Goal: Task Accomplishment & Management: Complete application form

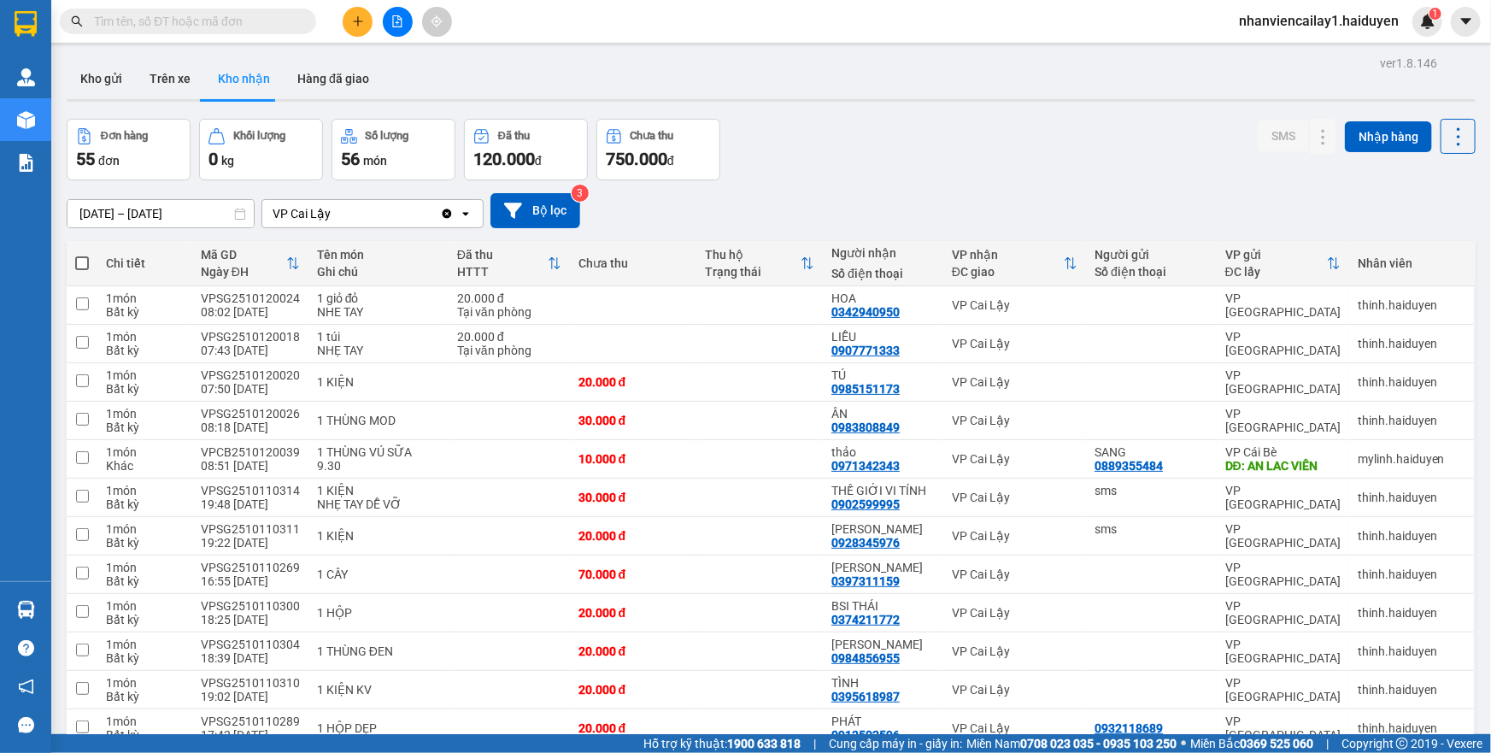
click at [769, 82] on div "Kho gửi Trên xe Kho nhận Hàng đã giao" at bounding box center [771, 80] width 1409 height 45
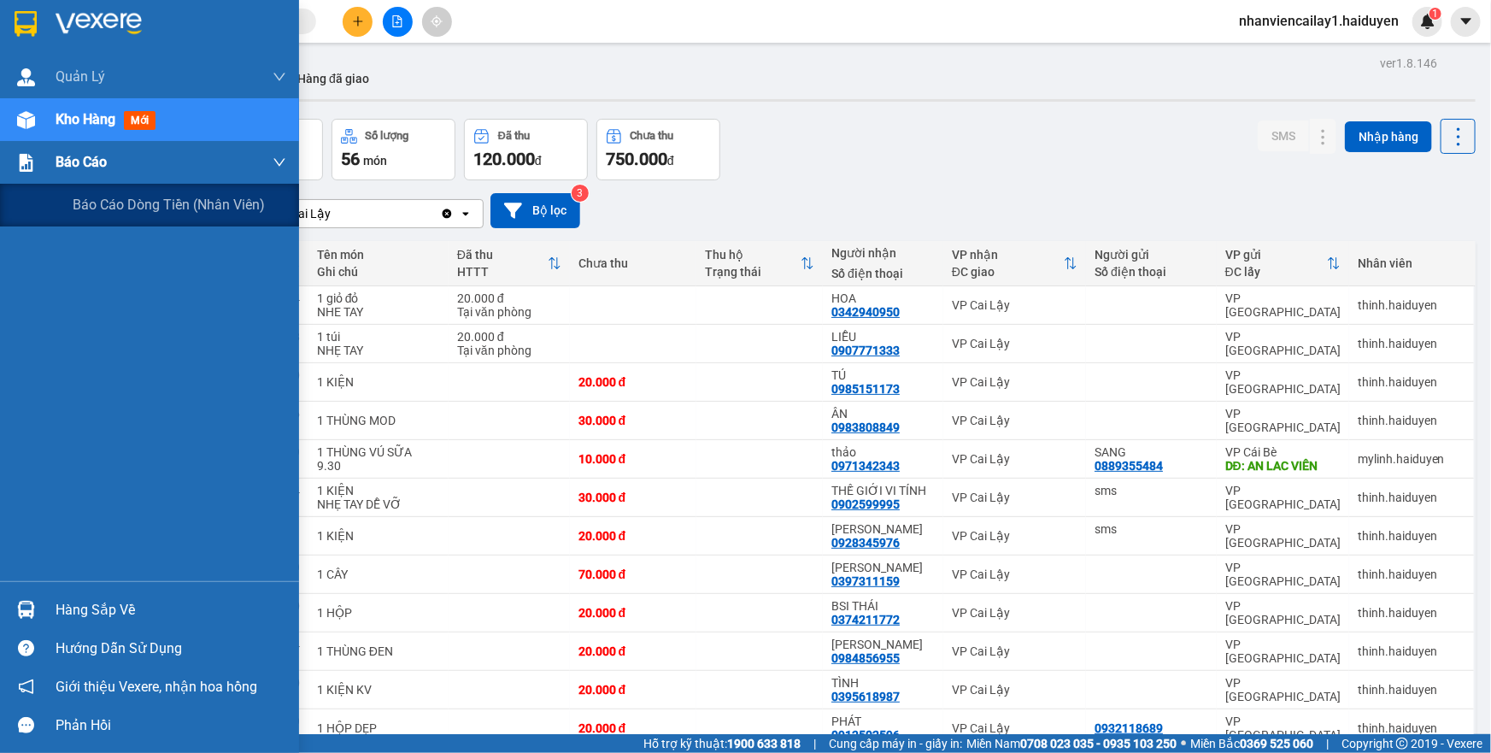
click at [31, 164] on img at bounding box center [26, 163] width 18 height 18
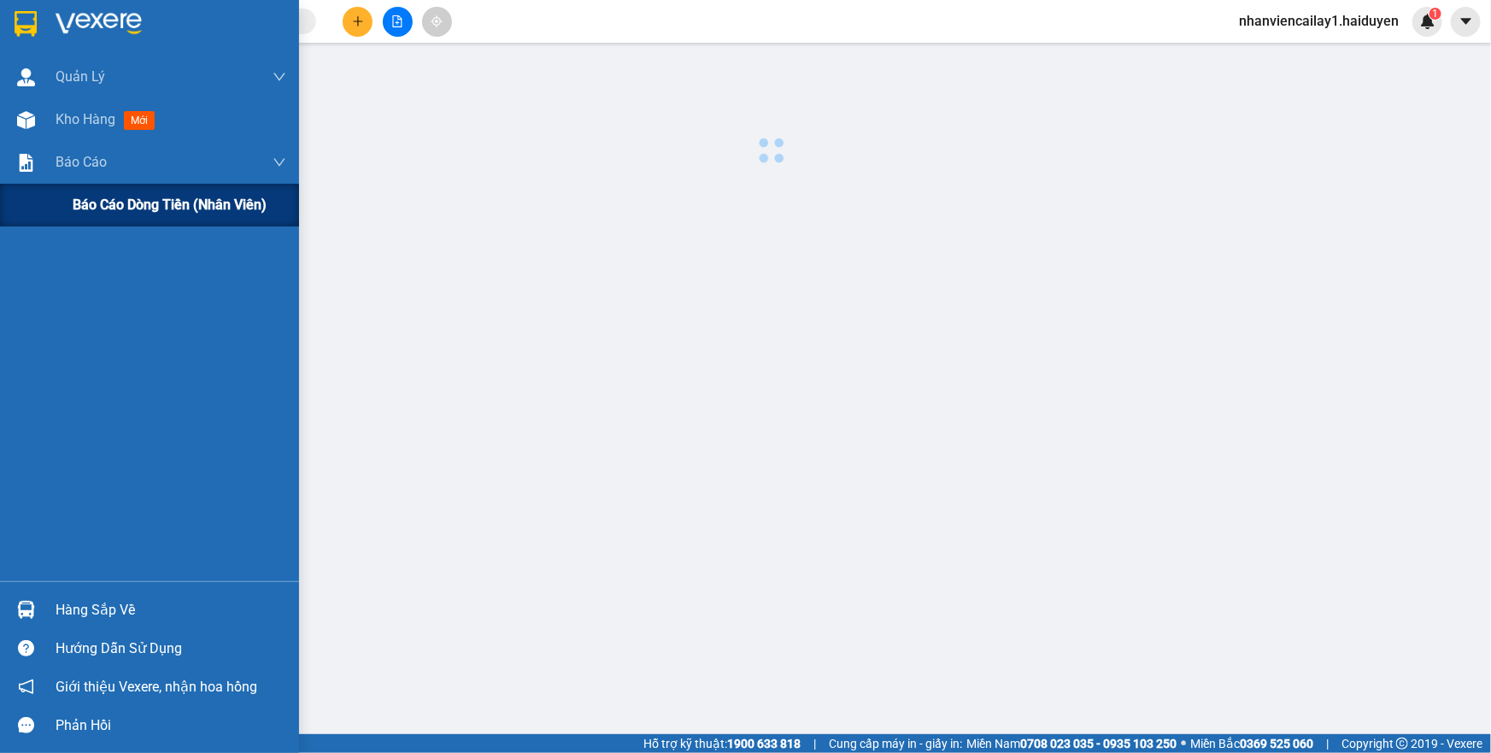
click at [78, 208] on span "Báo cáo dòng tiền (nhân viên)" at bounding box center [170, 204] width 194 height 21
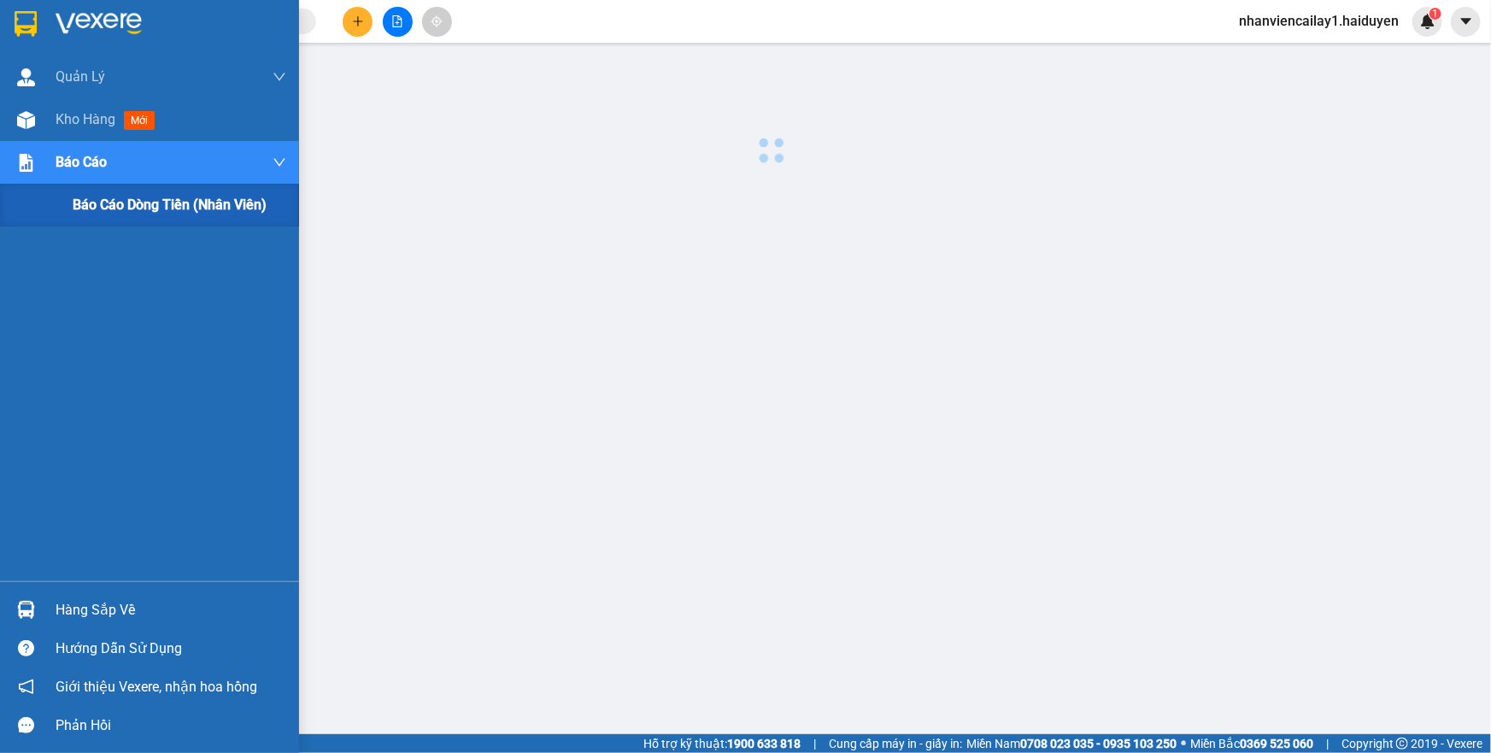
click at [78, 208] on span "Báo cáo dòng tiền (nhân viên)" at bounding box center [170, 204] width 194 height 21
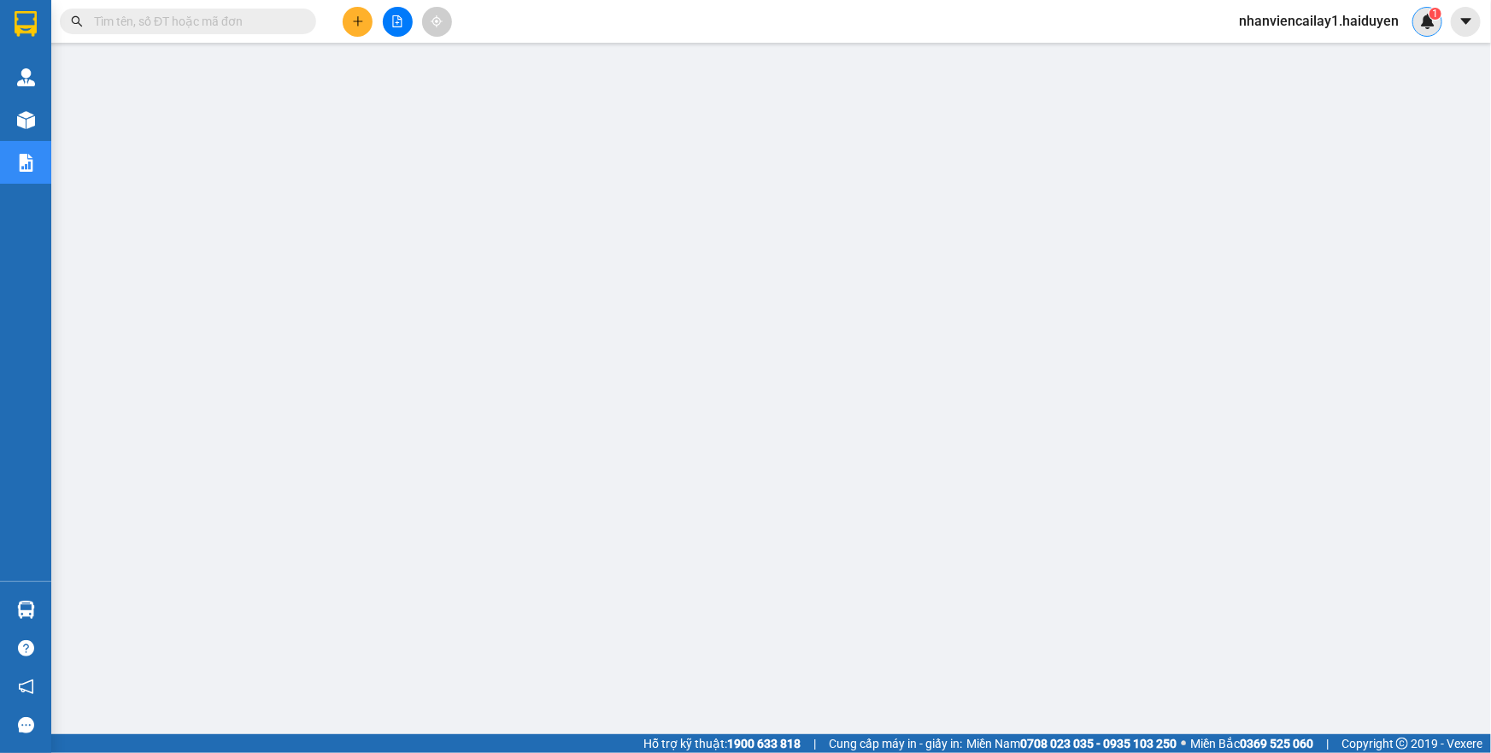
click at [1432, 20] on img at bounding box center [1427, 21] width 15 height 15
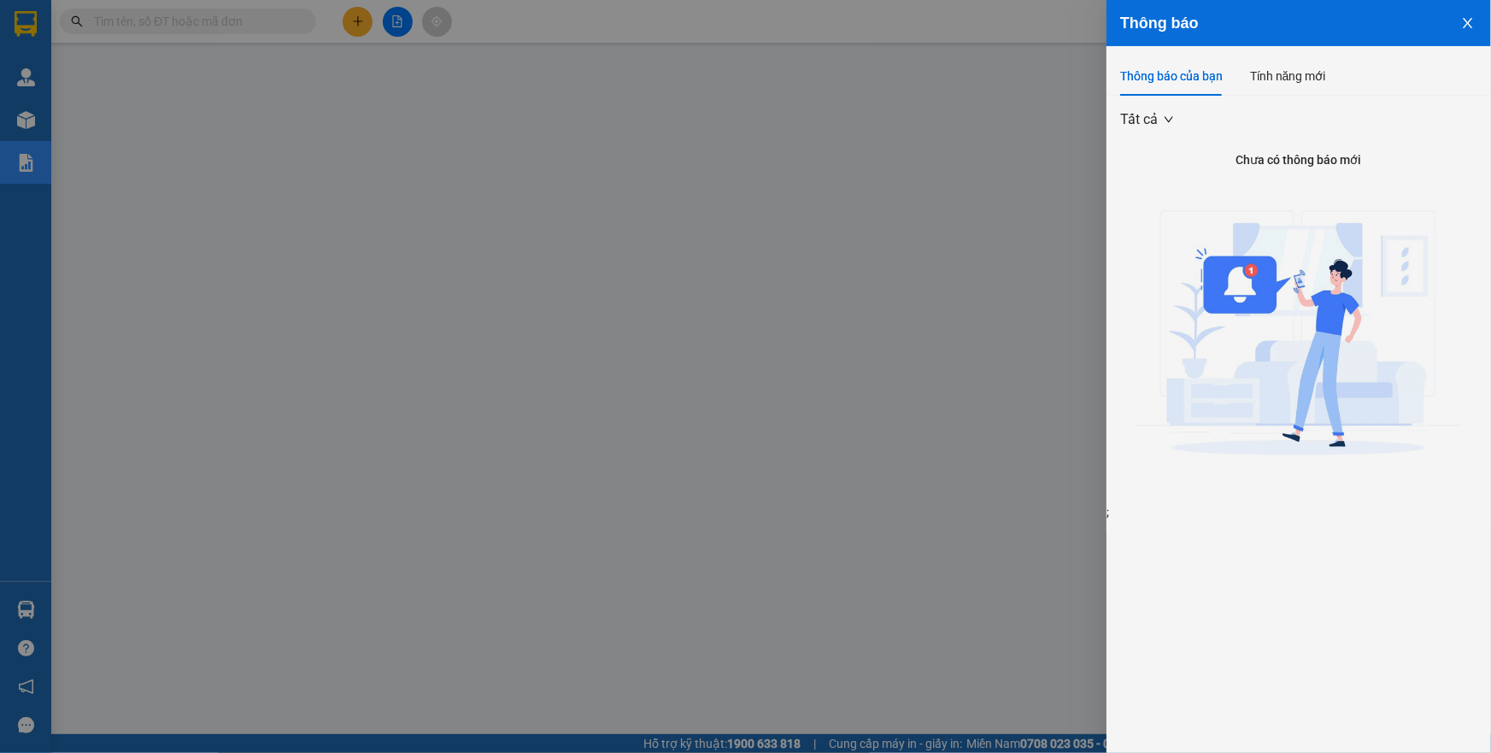
click at [647, 235] on div at bounding box center [745, 376] width 1491 height 753
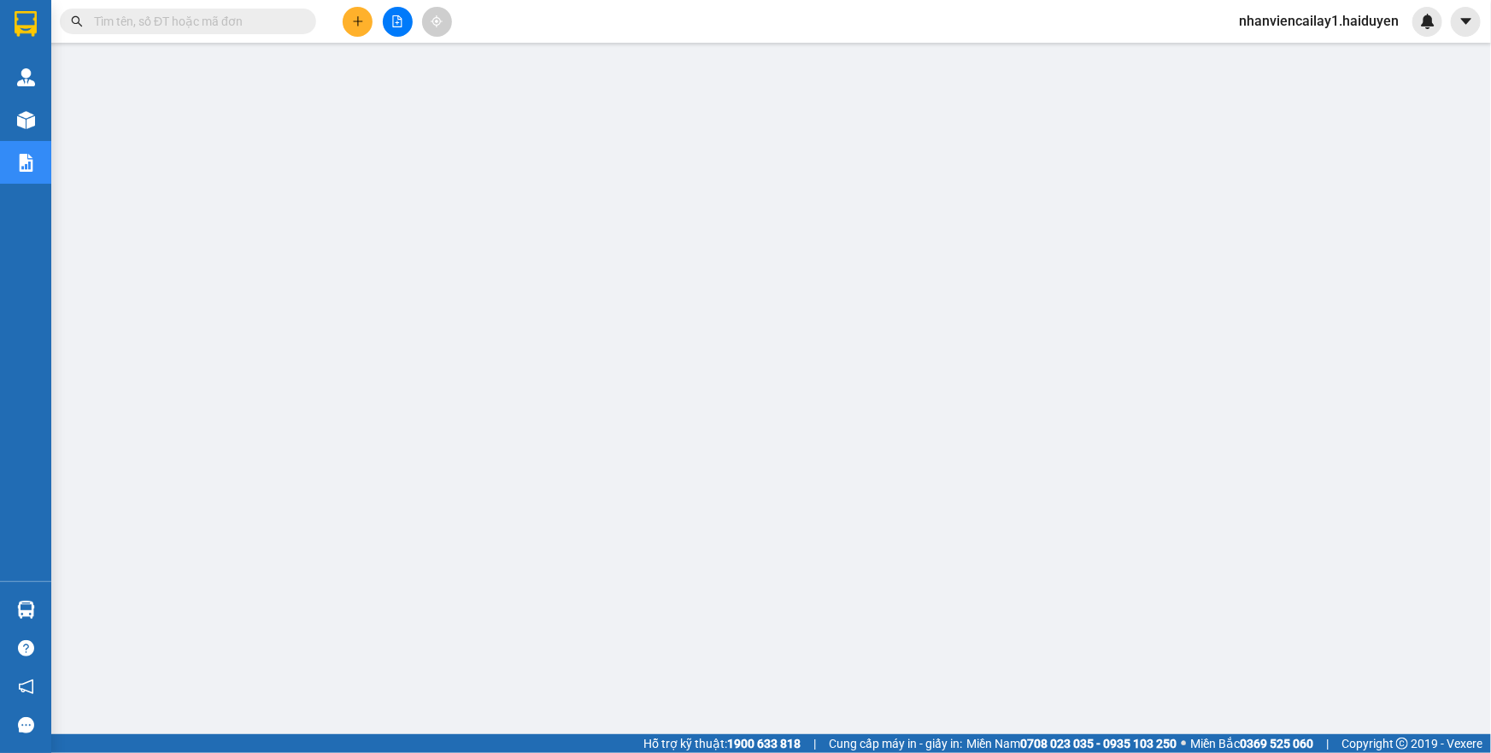
click at [368, 21] on button at bounding box center [358, 22] width 30 height 30
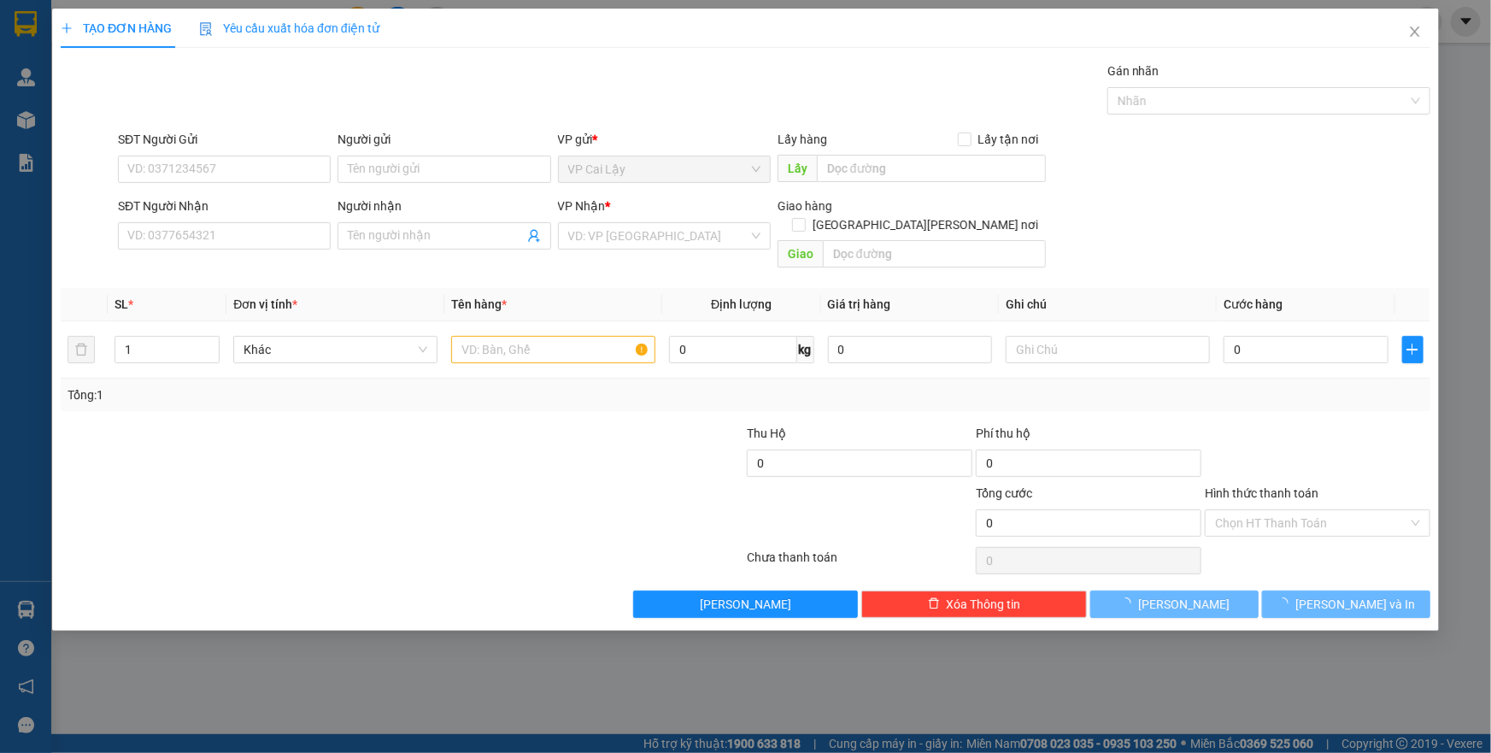
click at [202, 250] on div "SĐT Người Nhận VD: 0377654321" at bounding box center [224, 227] width 213 height 60
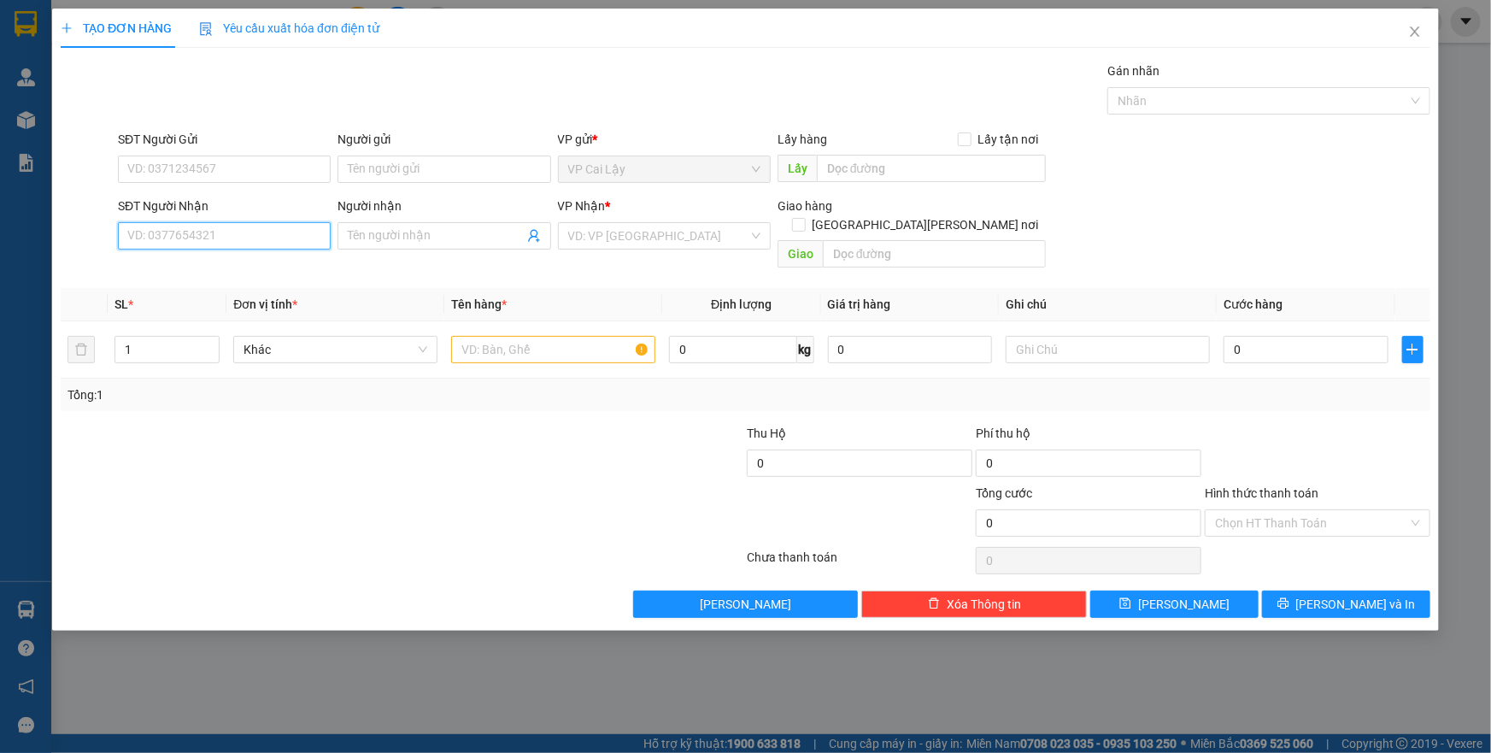
click at [203, 233] on input "SĐT Người Nhận" at bounding box center [224, 235] width 213 height 27
click at [197, 262] on div "0868368989 - CÚC" at bounding box center [224, 270] width 192 height 19
type input "0868368989"
type input "CÚC"
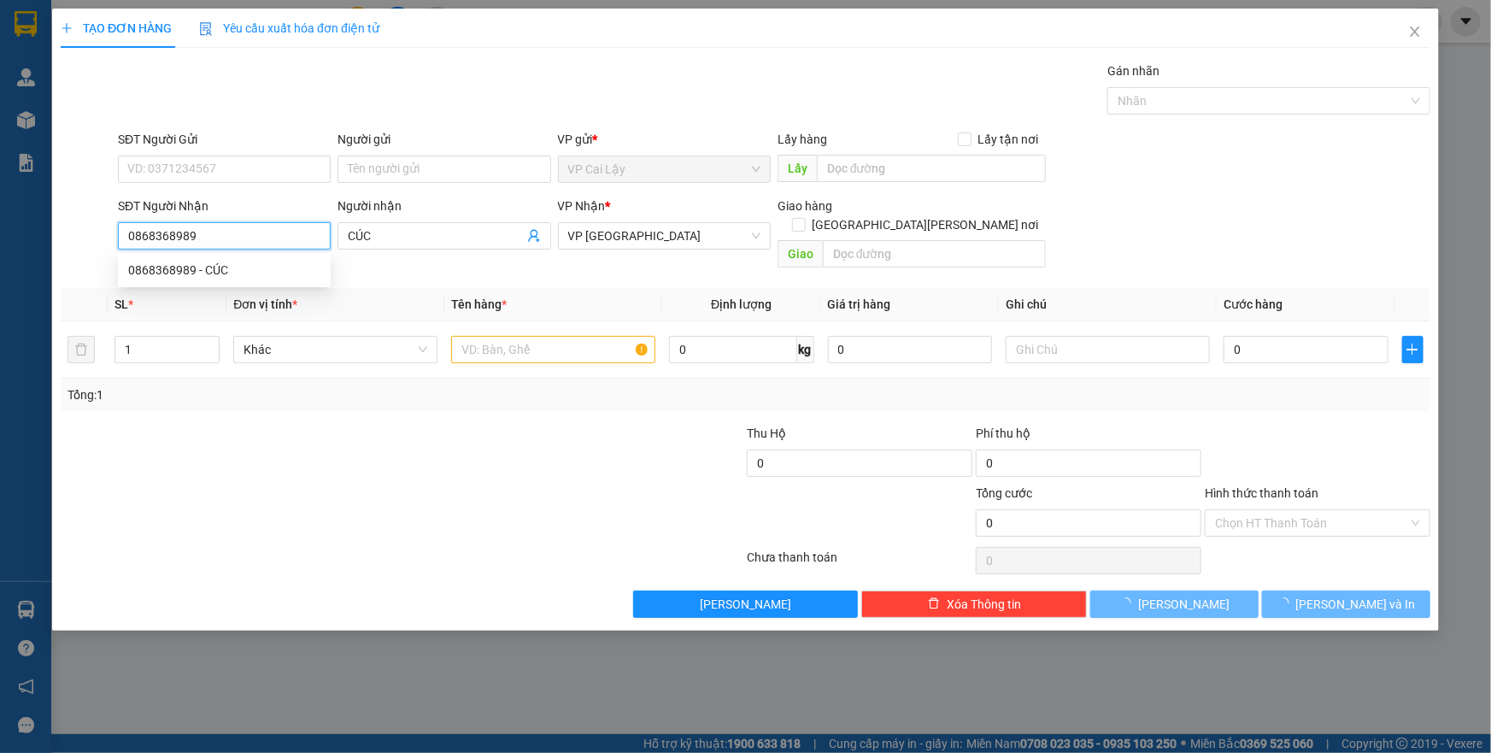
type input "160.000"
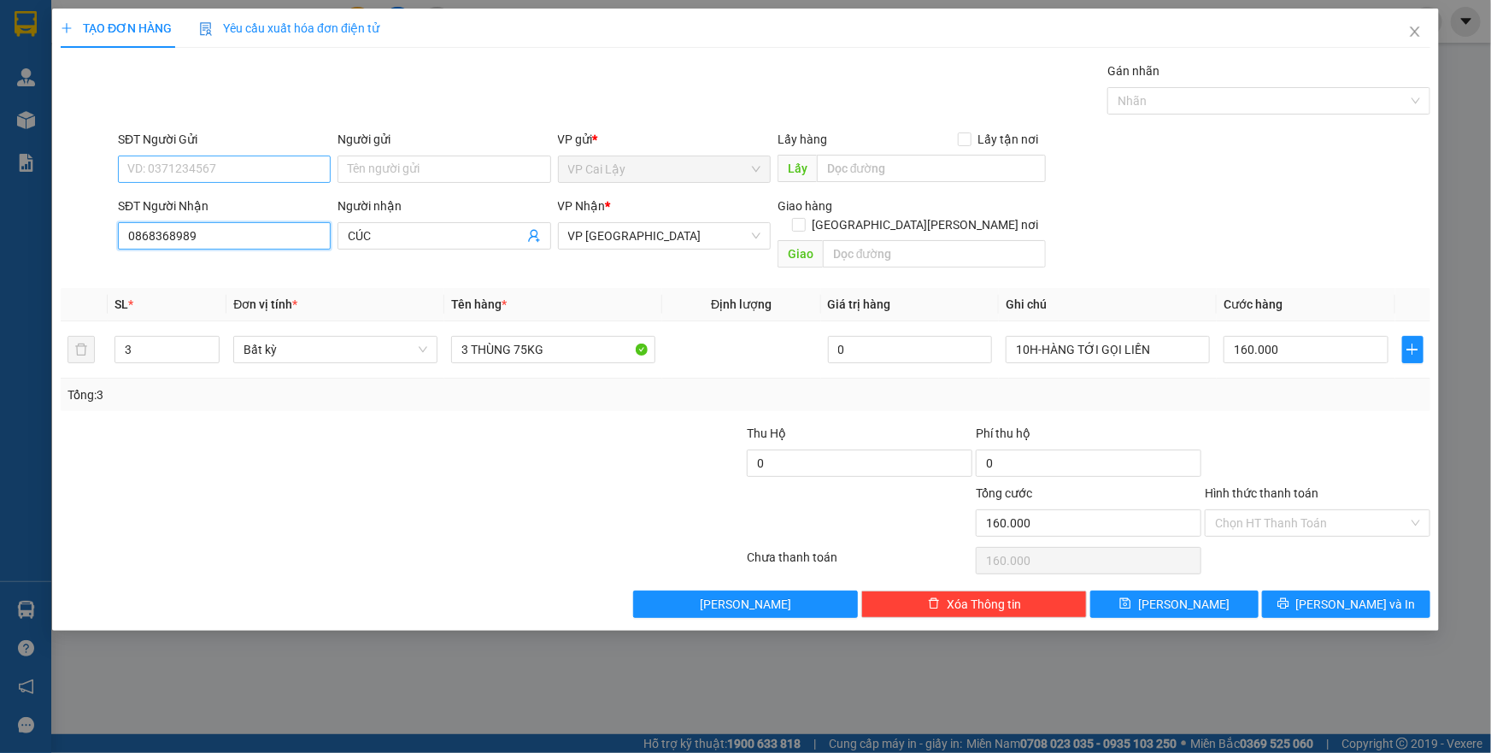
type input "0868368989"
click at [232, 168] on input "SĐT Người Gửi" at bounding box center [224, 169] width 213 height 27
click at [226, 195] on div "0394855299 - [PERSON_NAME]" at bounding box center [224, 203] width 192 height 19
type input "0394855299"
type input "HƯƠNG"
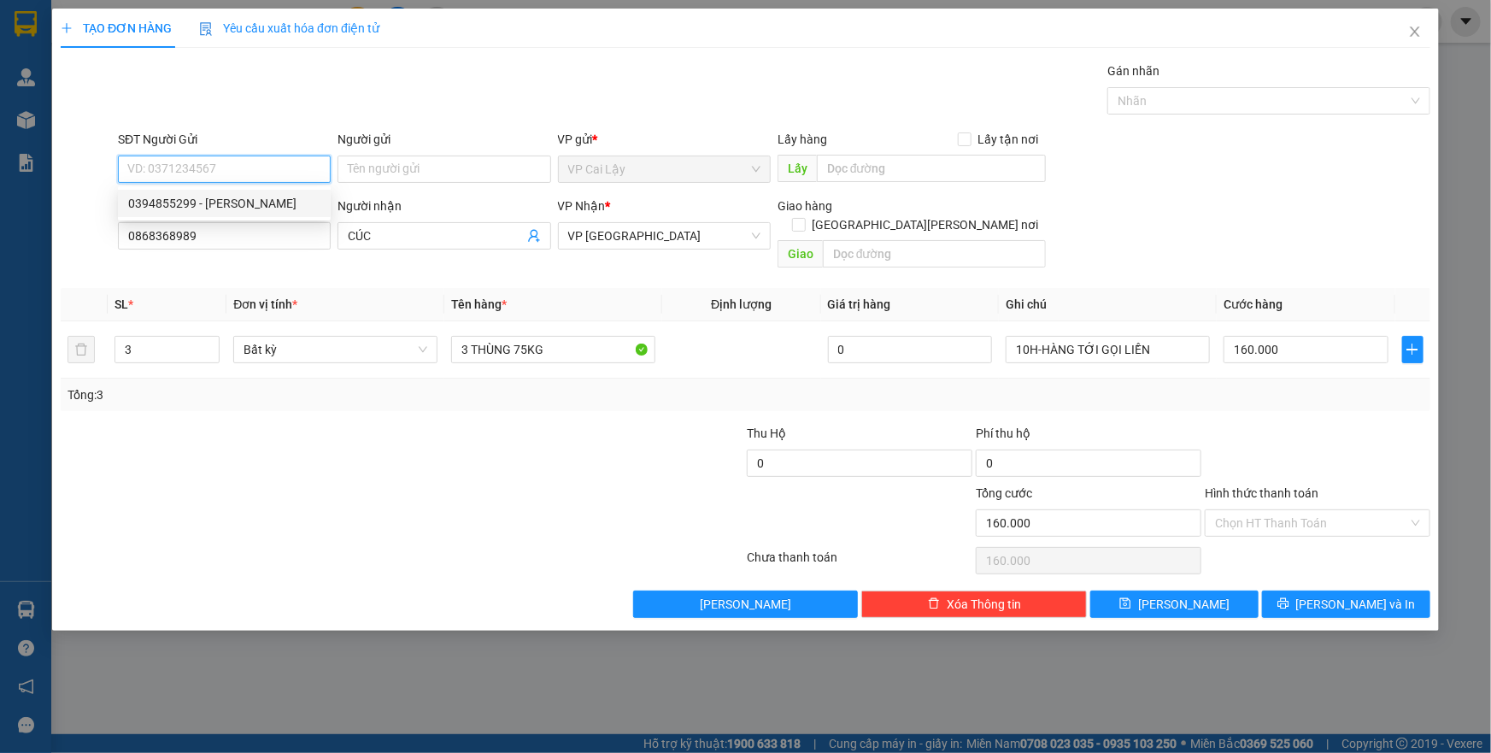
type input "QUA CẦU MỸ [PERSON_NAME]"
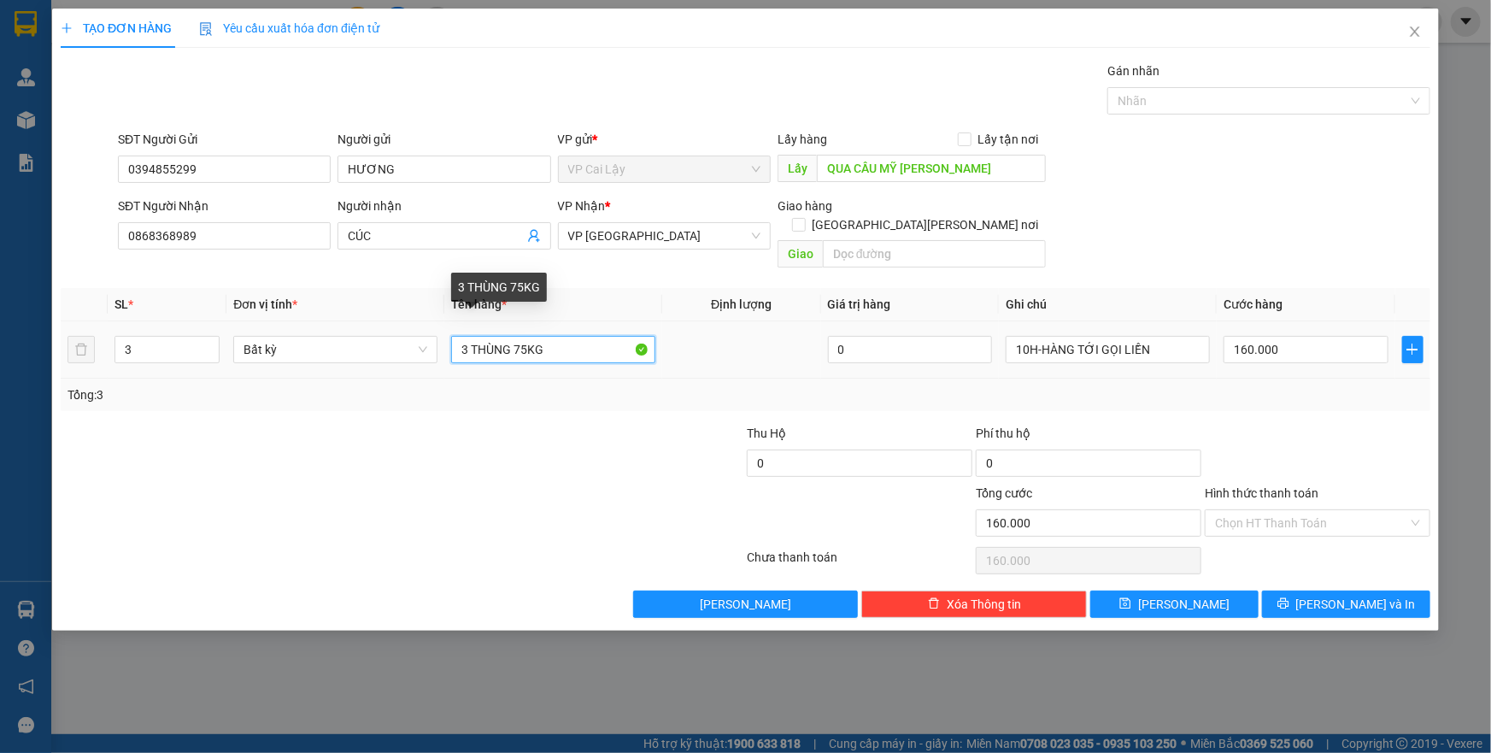
drag, startPoint x: 515, startPoint y: 332, endPoint x: 582, endPoint y: 347, distance: 68.2
click at [582, 347] on div "3 THÙNG 75KG" at bounding box center [553, 349] width 204 height 34
click at [480, 385] on div "Tổng: 3" at bounding box center [322, 394] width 508 height 19
click at [556, 336] on input "3 THÙNG 75KG" at bounding box center [553, 349] width 204 height 27
click at [518, 336] on input "3 THÙNG 75KG" at bounding box center [553, 349] width 204 height 27
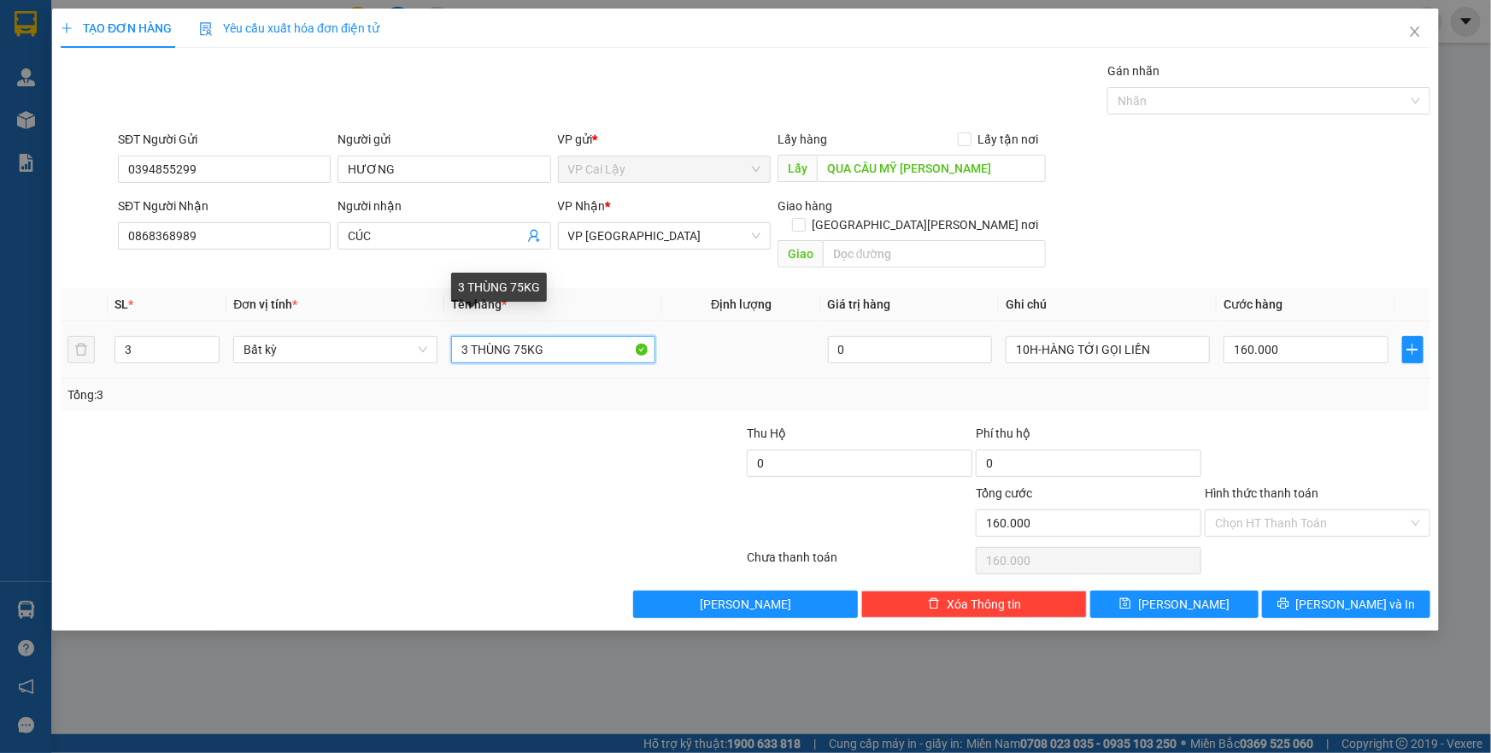
click at [513, 336] on input "3 THÙNG 75KG" at bounding box center [553, 349] width 204 height 27
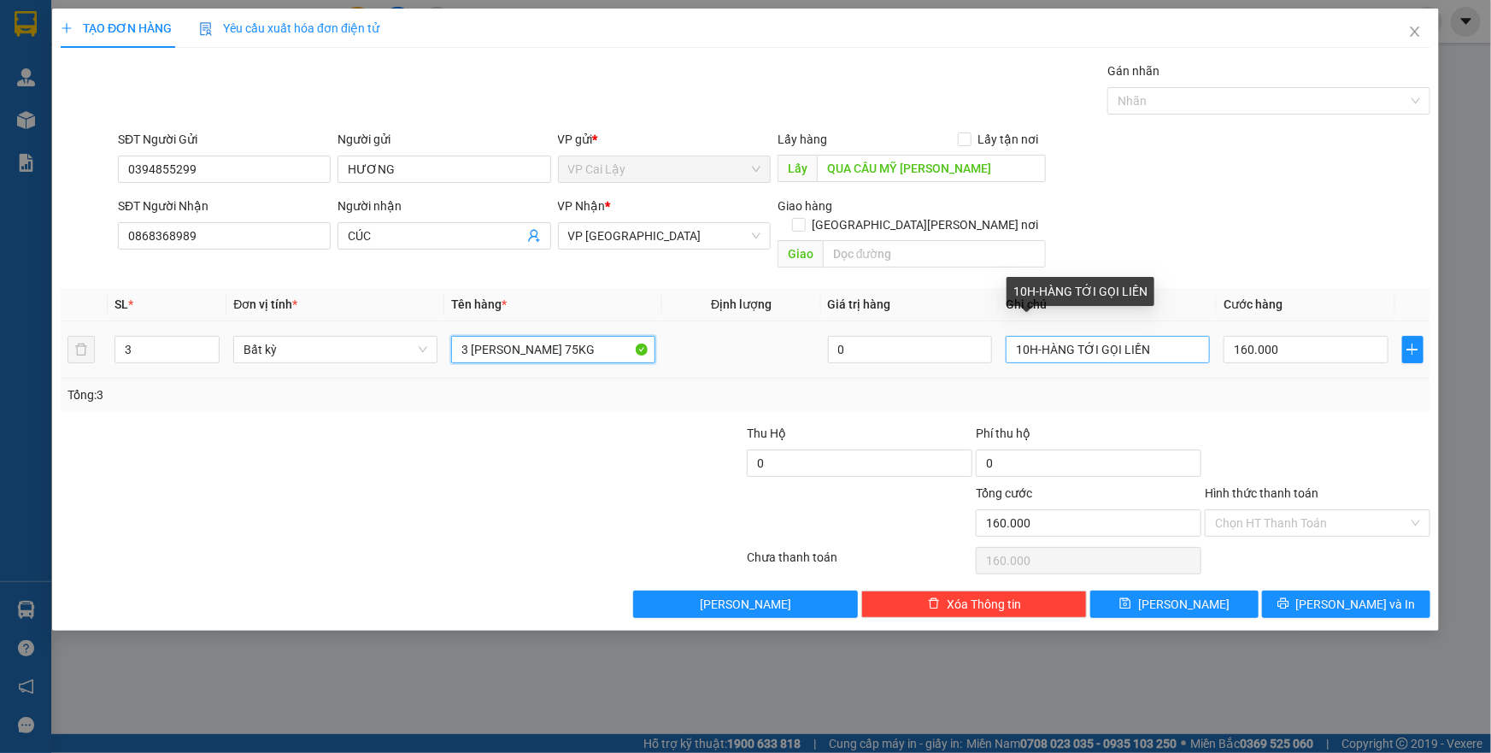
type input "3 [PERSON_NAME] 75KG"
click at [1024, 336] on input "10H-HÀNG TỚI GỌI LIỀN" at bounding box center [1108, 349] width 204 height 27
click at [1028, 336] on input "10H-HÀNG TỚI GỌI LIỀN" at bounding box center [1108, 349] width 204 height 27
type input "12H-HÀNG TỚI GỌI LIỀN"
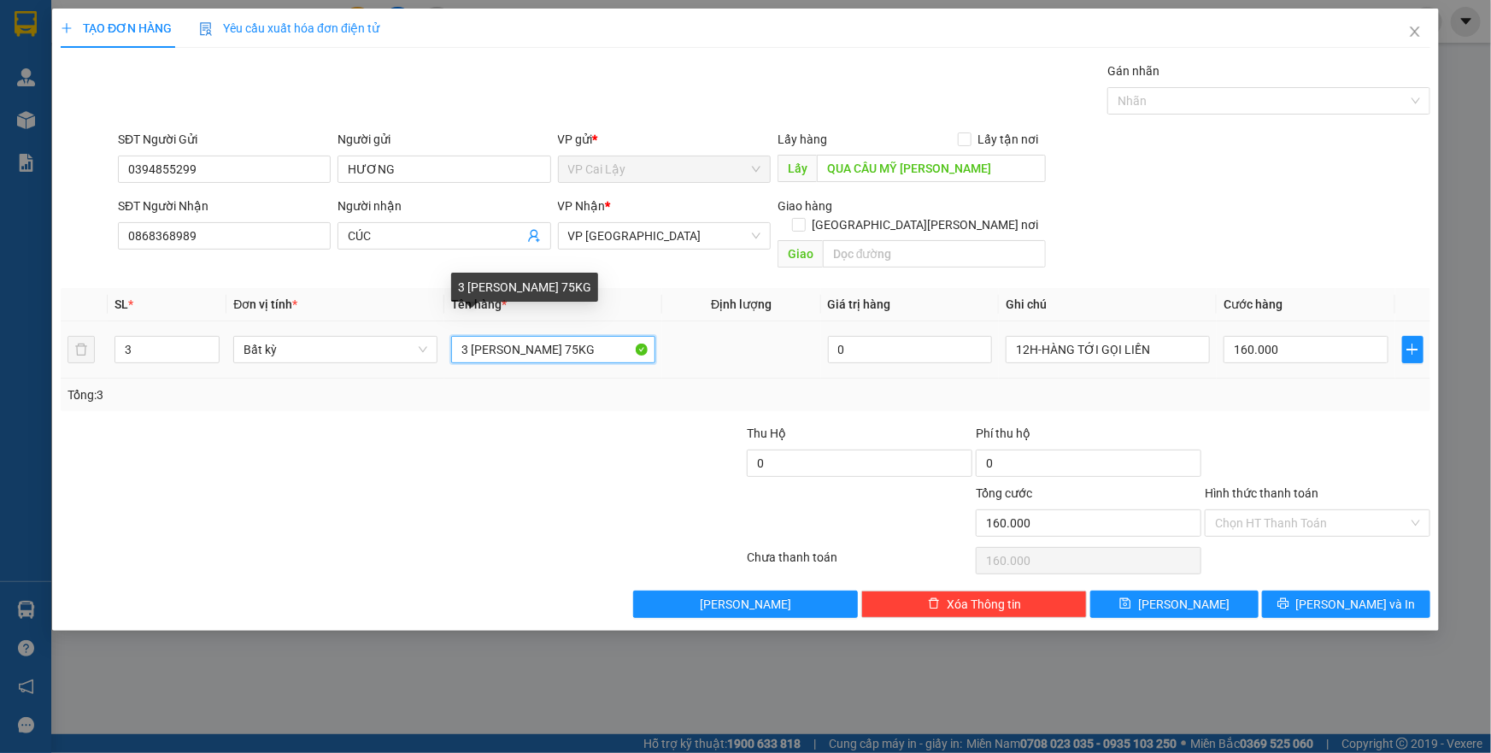
click at [511, 336] on input "3 [PERSON_NAME] 75KG" at bounding box center [553, 349] width 204 height 27
type input "3 THÙNG MOD TẦM 75KG"
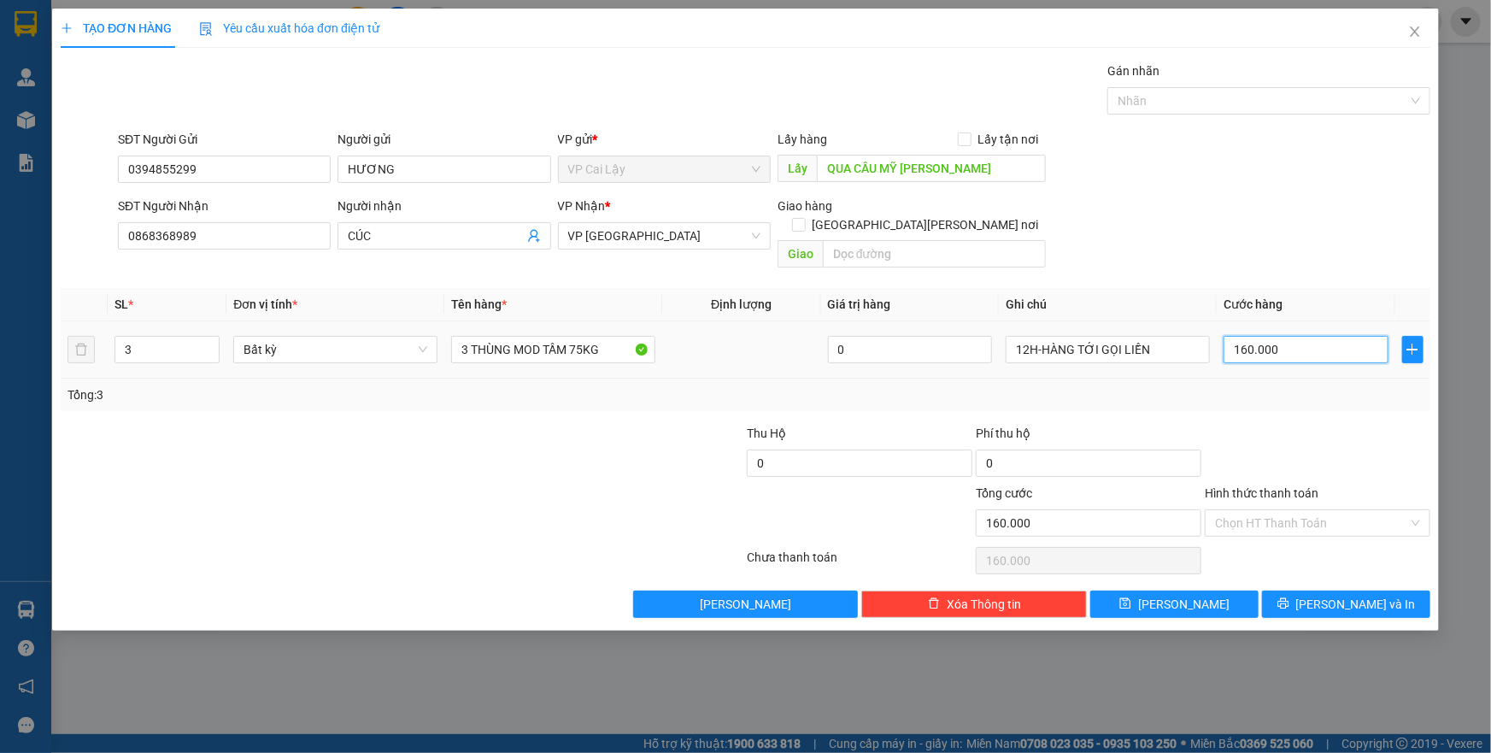
click at [1290, 336] on input "160.000" at bounding box center [1306, 349] width 165 height 27
type input "1"
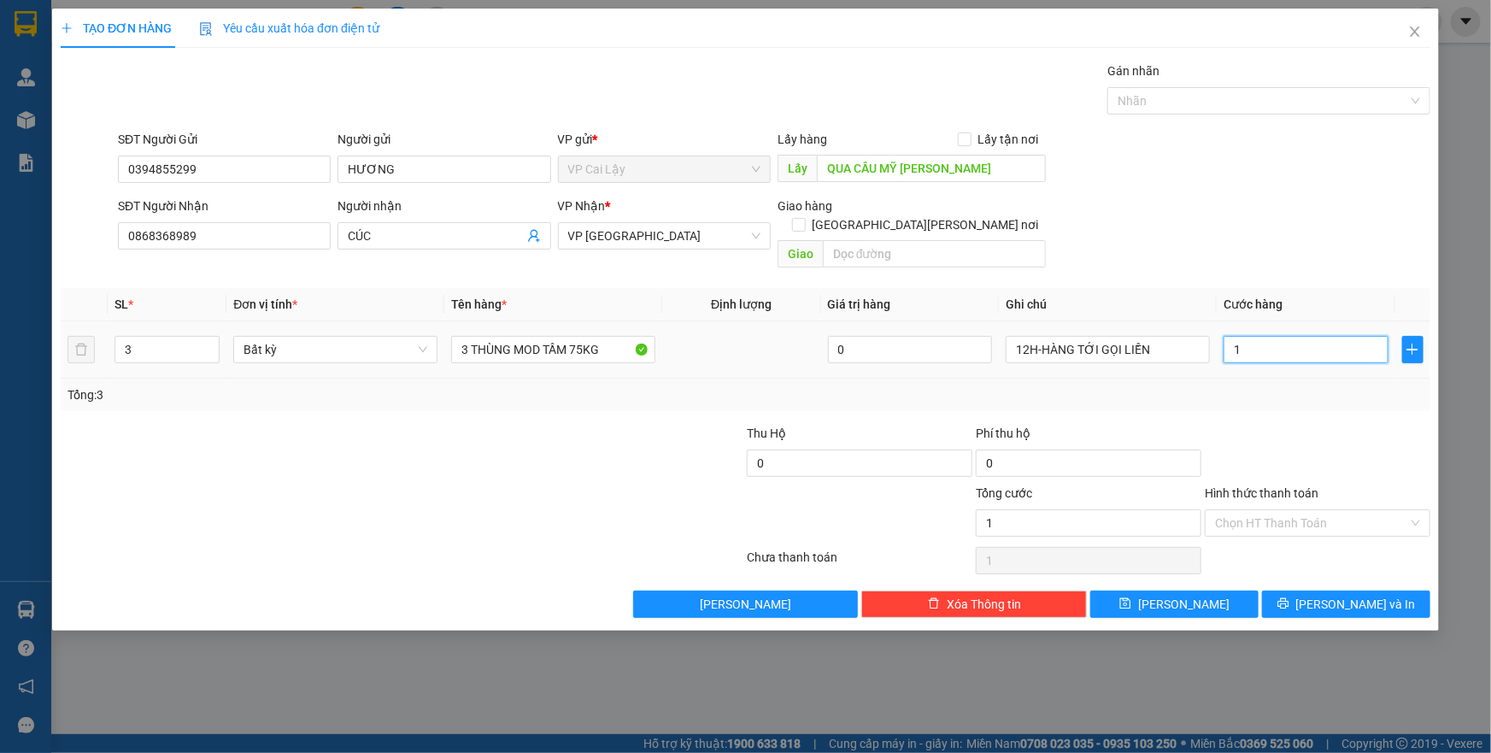
type input "17"
type input "170"
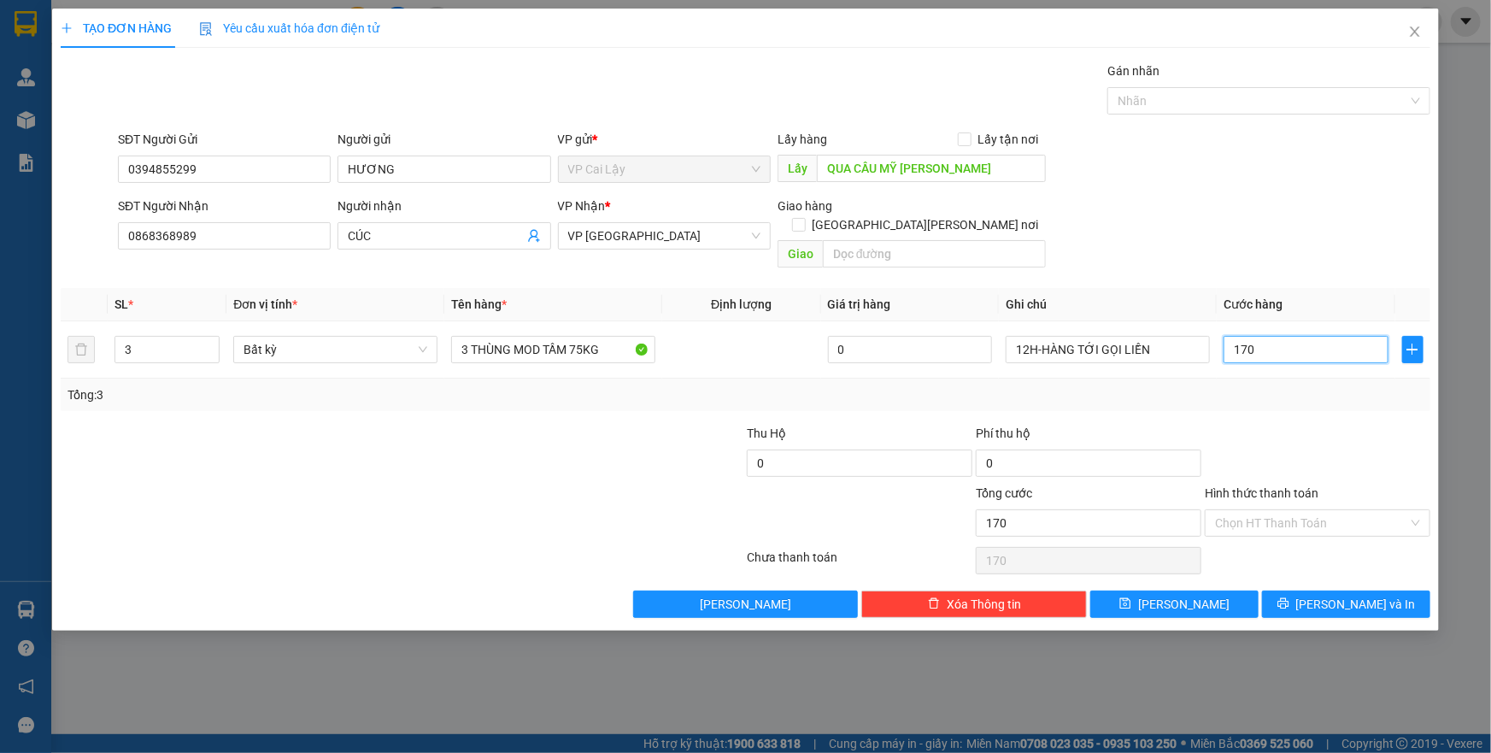
type input "170"
type input "170.000"
click at [1290, 385] on div "Tổng: 3" at bounding box center [746, 394] width 1356 height 19
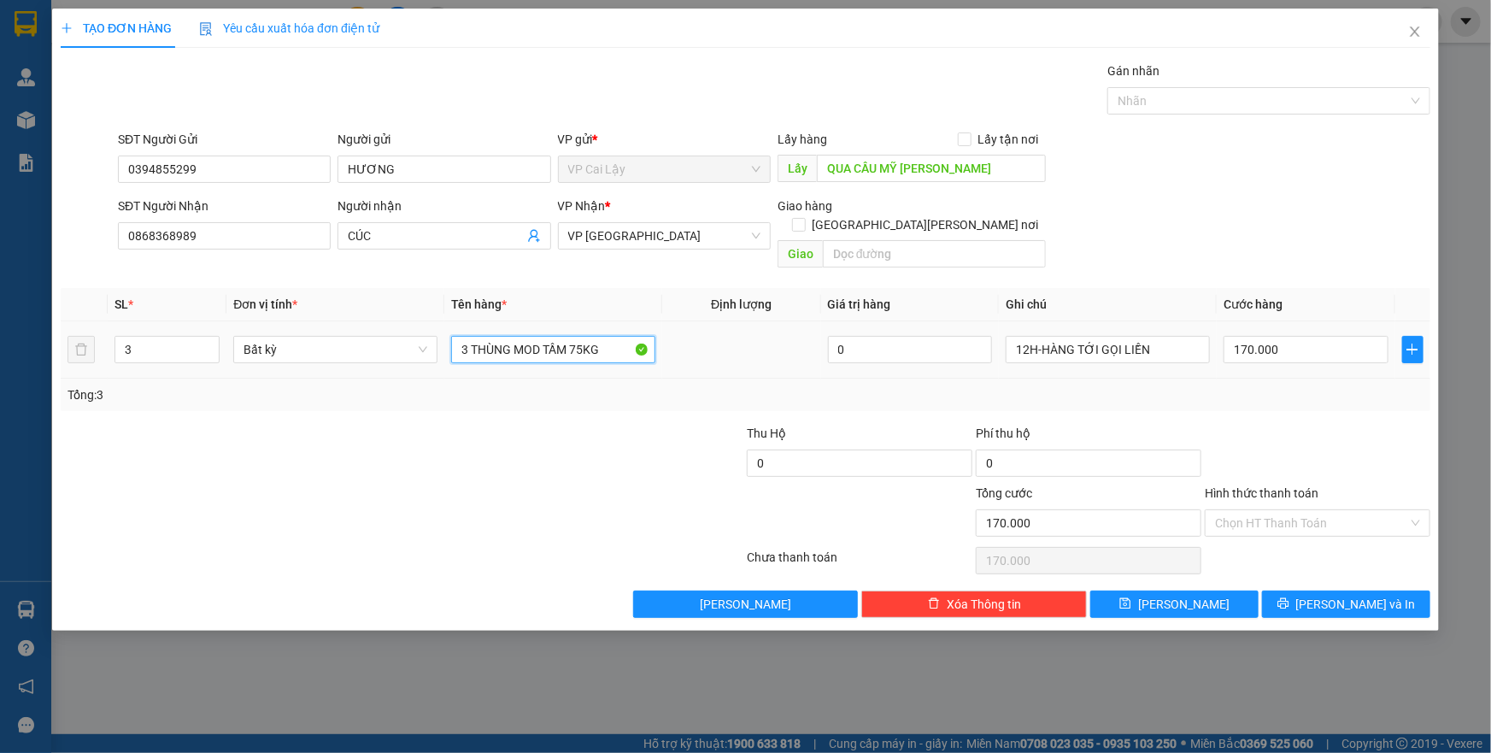
click at [596, 336] on input "3 THÙNG MOD TẦM 75KG" at bounding box center [553, 349] width 204 height 27
click at [586, 336] on input "3 THÙNG MOD TẦM 75KG" at bounding box center [553, 349] width 204 height 27
click at [608, 336] on input "3 THÙNG MOD TẦM 70KG" at bounding box center [553, 349] width 204 height 27
type input "3 THÙNG MOD TẦM 70 MẤY KG"
click at [1291, 510] on input "Hình thức thanh toán" at bounding box center [1311, 523] width 193 height 26
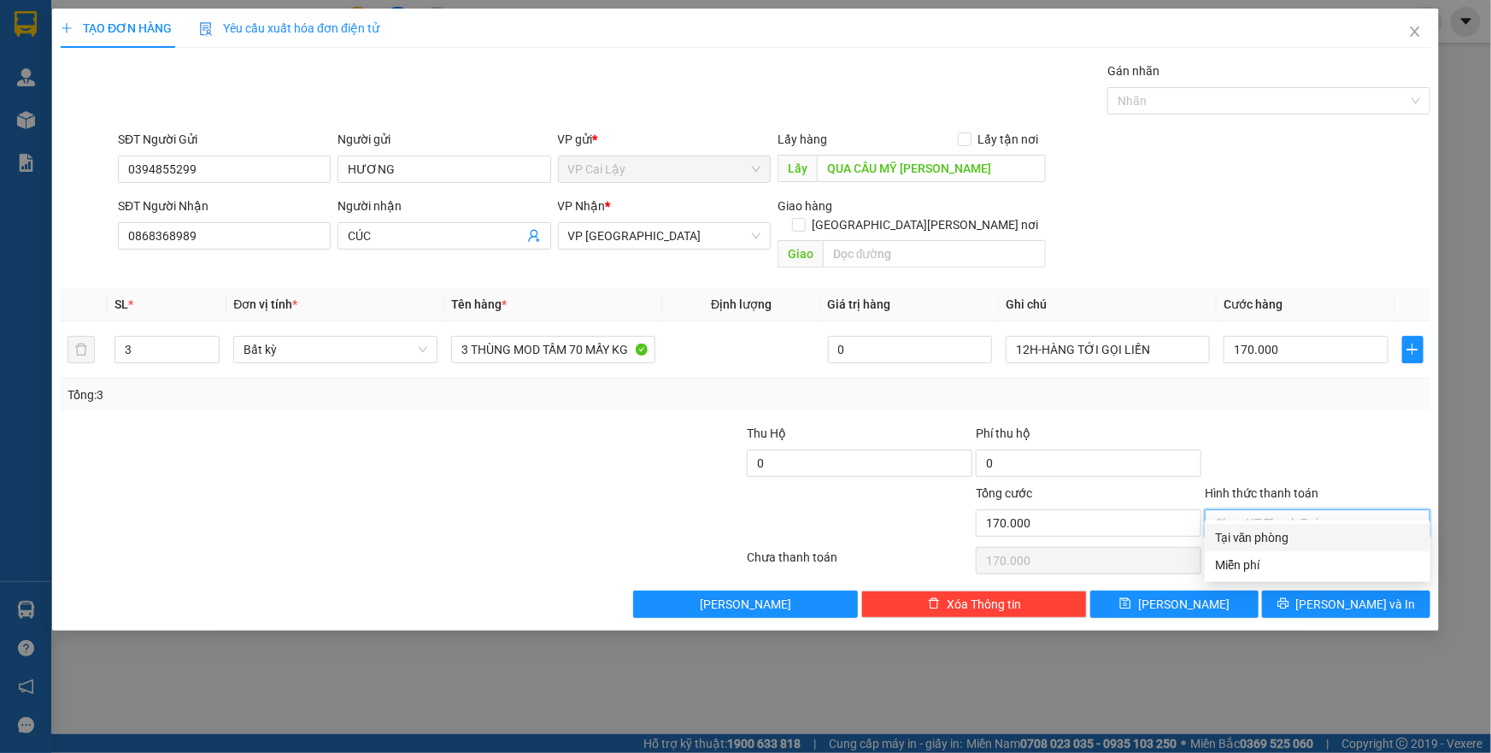
click at [1290, 530] on div "Tại văn phòng" at bounding box center [1317, 537] width 205 height 19
type input "0"
click at [1311, 591] on button "[PERSON_NAME] và In" at bounding box center [1346, 604] width 168 height 27
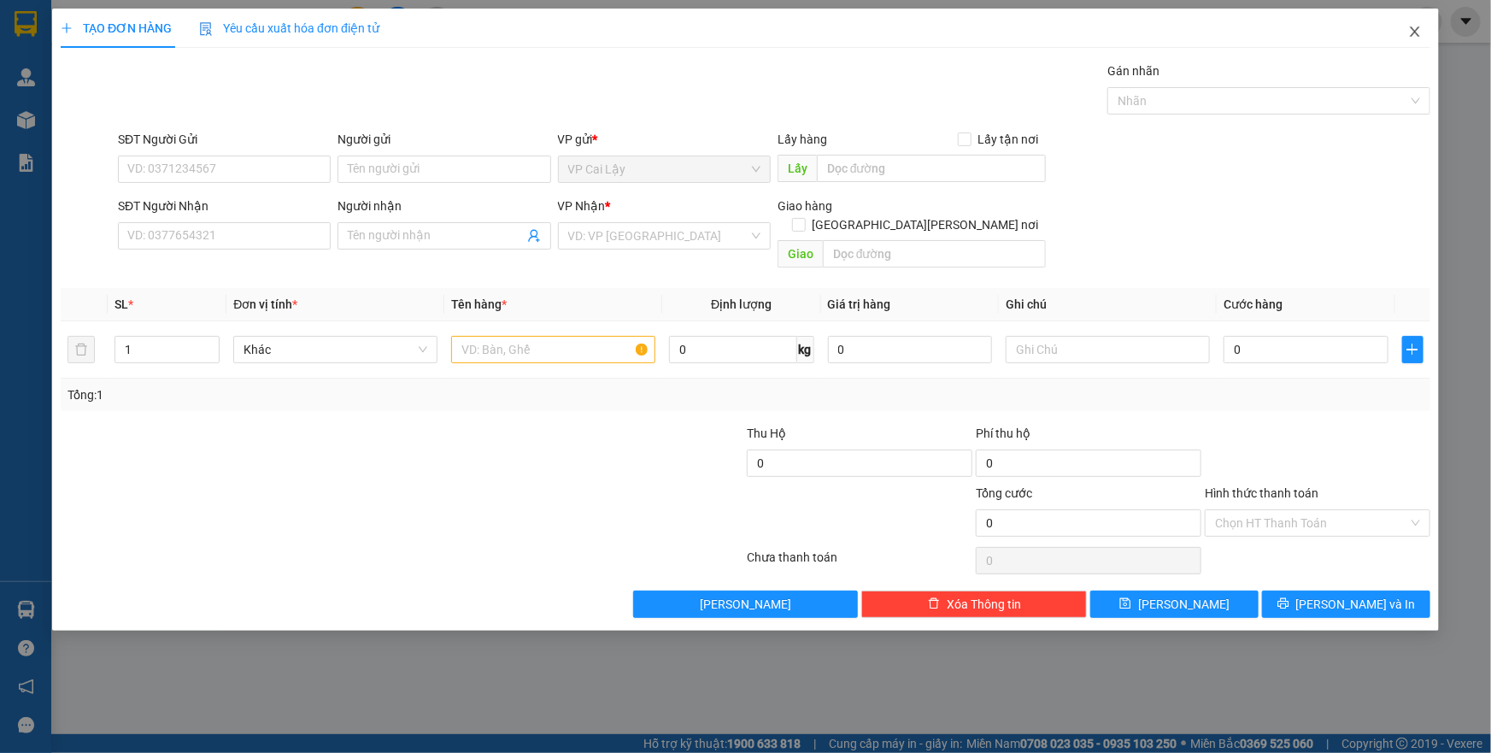
click at [1407, 36] on span "Close" at bounding box center [1415, 33] width 48 height 48
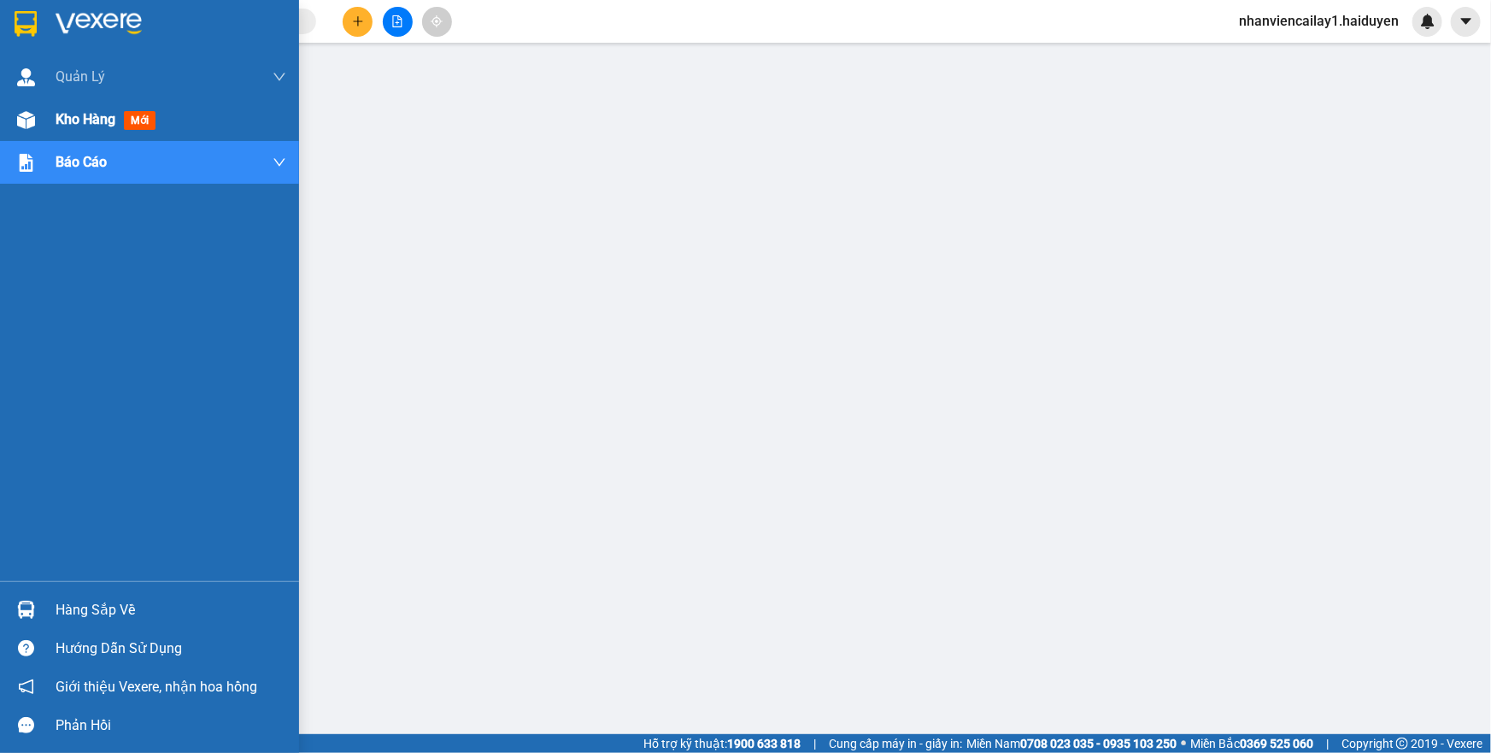
click at [80, 126] on span "Kho hàng" at bounding box center [86, 119] width 60 height 16
drag, startPoint x: 80, startPoint y: 126, endPoint x: 117, endPoint y: 108, distance: 41.3
click at [80, 126] on span "Kho hàng" at bounding box center [86, 119] width 60 height 16
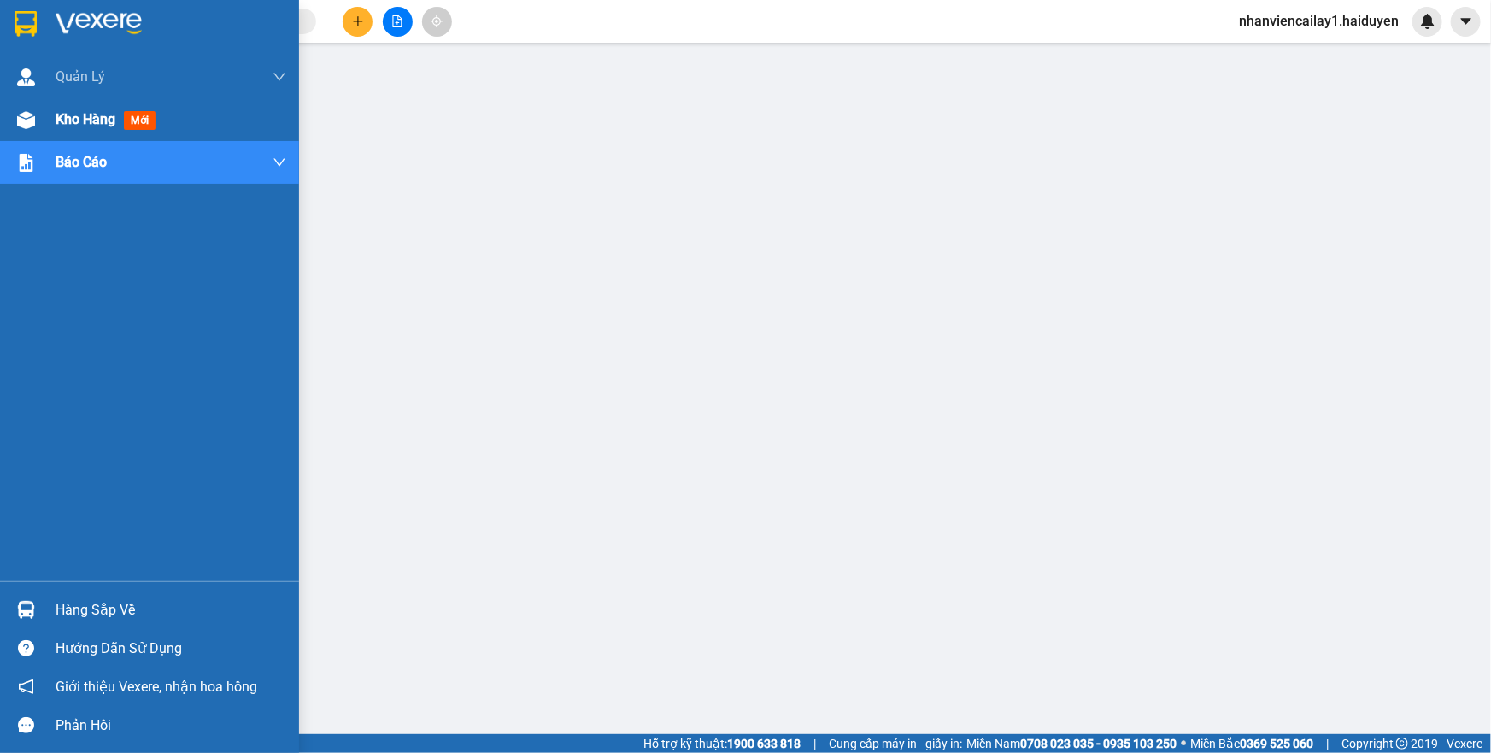
click at [59, 120] on span "Kho hàng" at bounding box center [86, 119] width 60 height 16
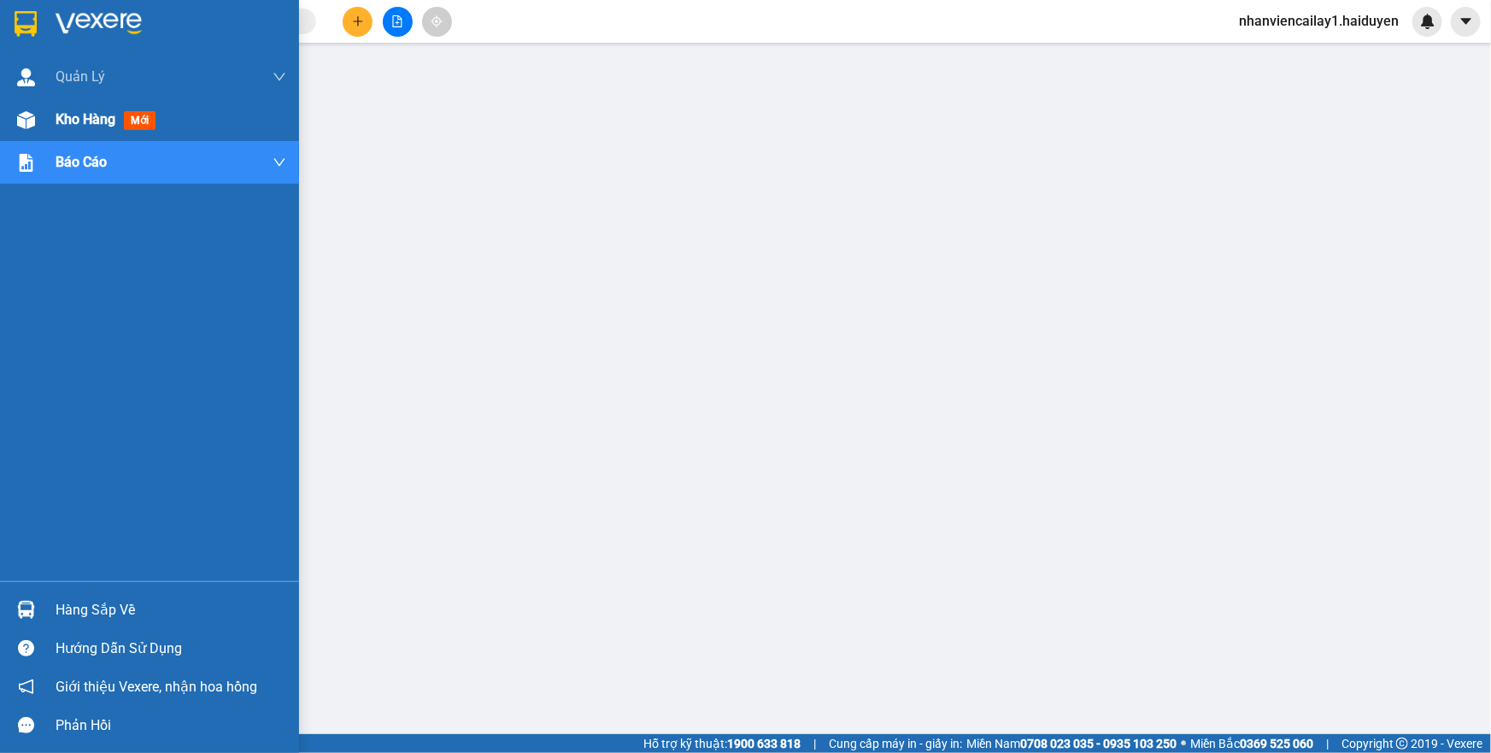
click at [59, 120] on span "Kho hàng" at bounding box center [86, 119] width 60 height 16
click at [127, 128] on span "mới" at bounding box center [140, 120] width 32 height 19
click at [117, 108] on div "Kho hàng mới" at bounding box center [171, 119] width 231 height 43
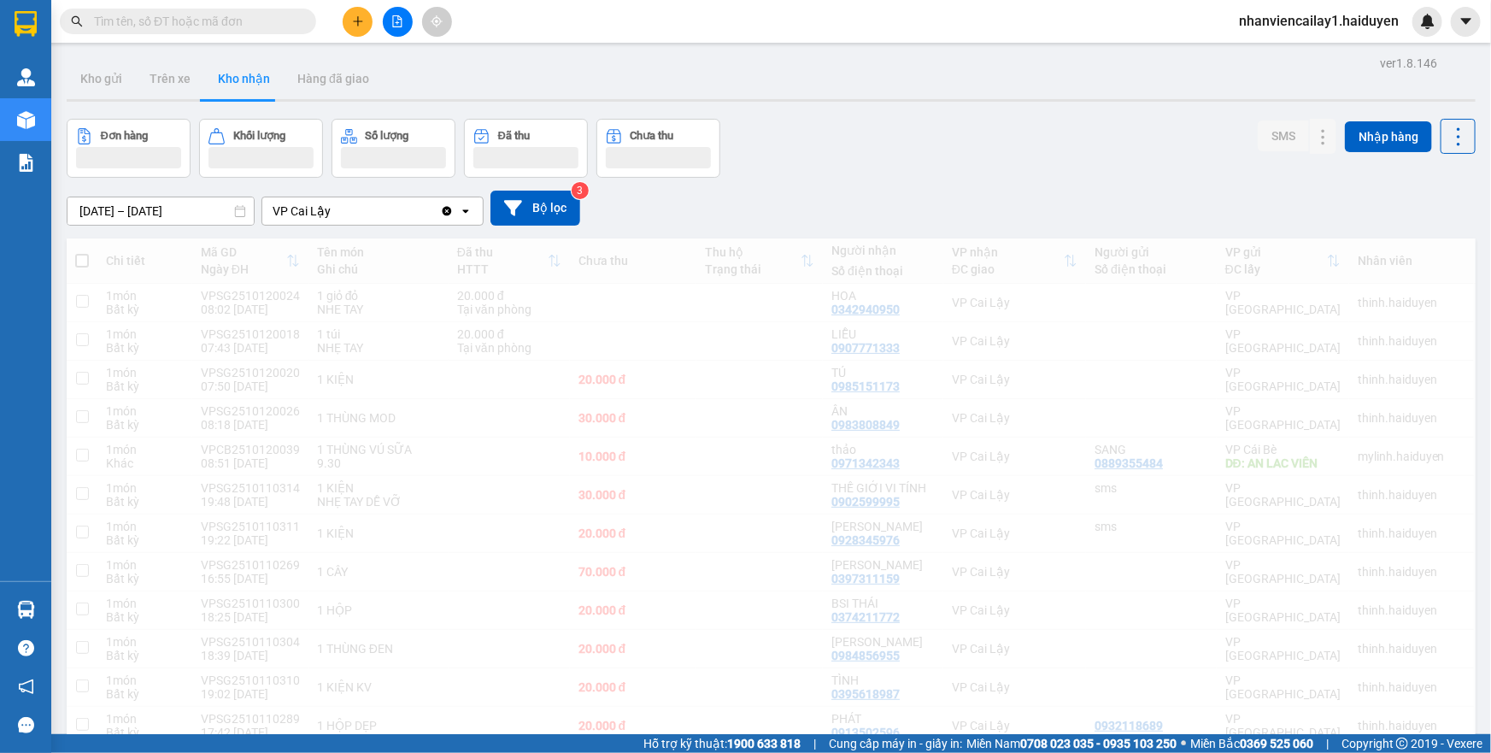
click at [1237, 78] on div "Kho gửi Trên xe Kho nhận Hàng đã giao" at bounding box center [771, 80] width 1409 height 45
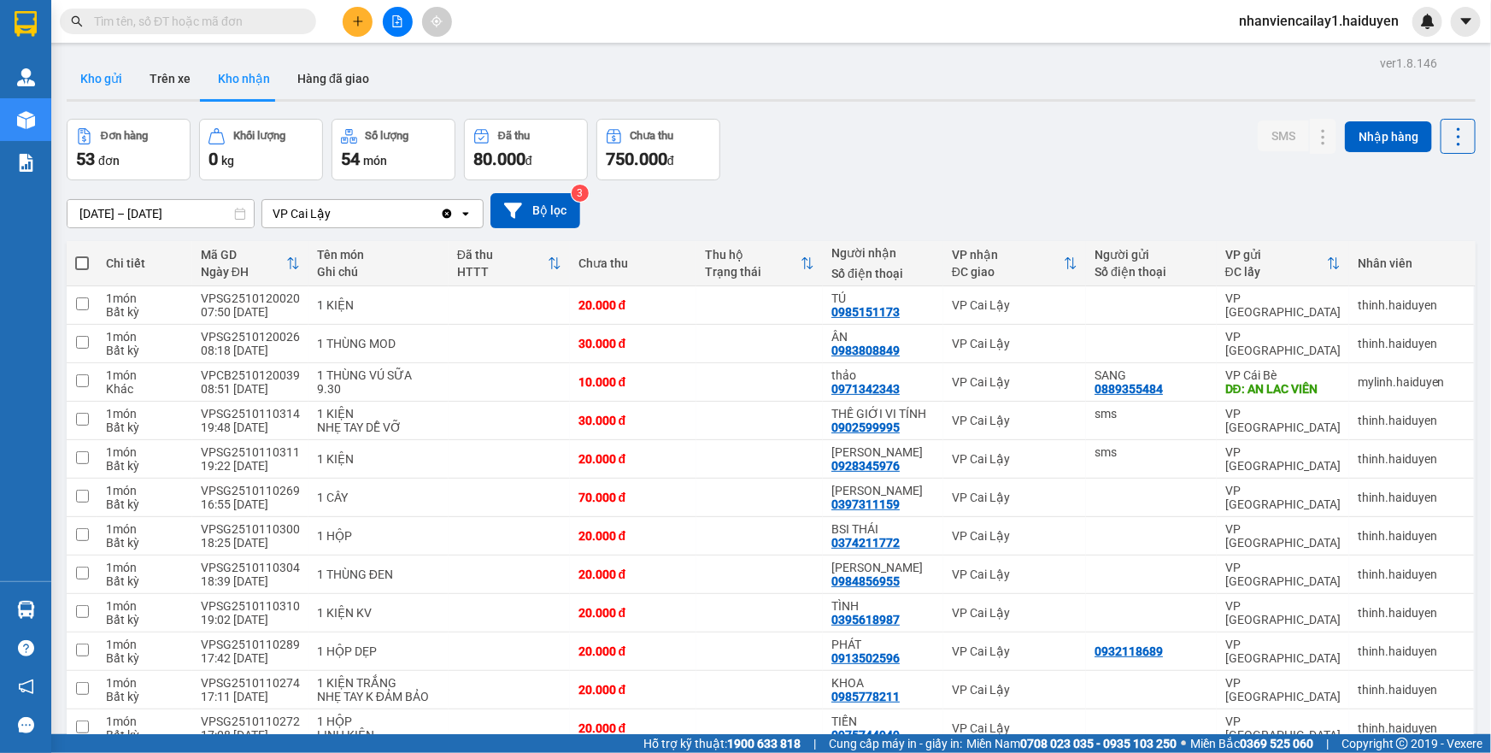
click at [102, 85] on button "Kho gửi" at bounding box center [101, 78] width 69 height 41
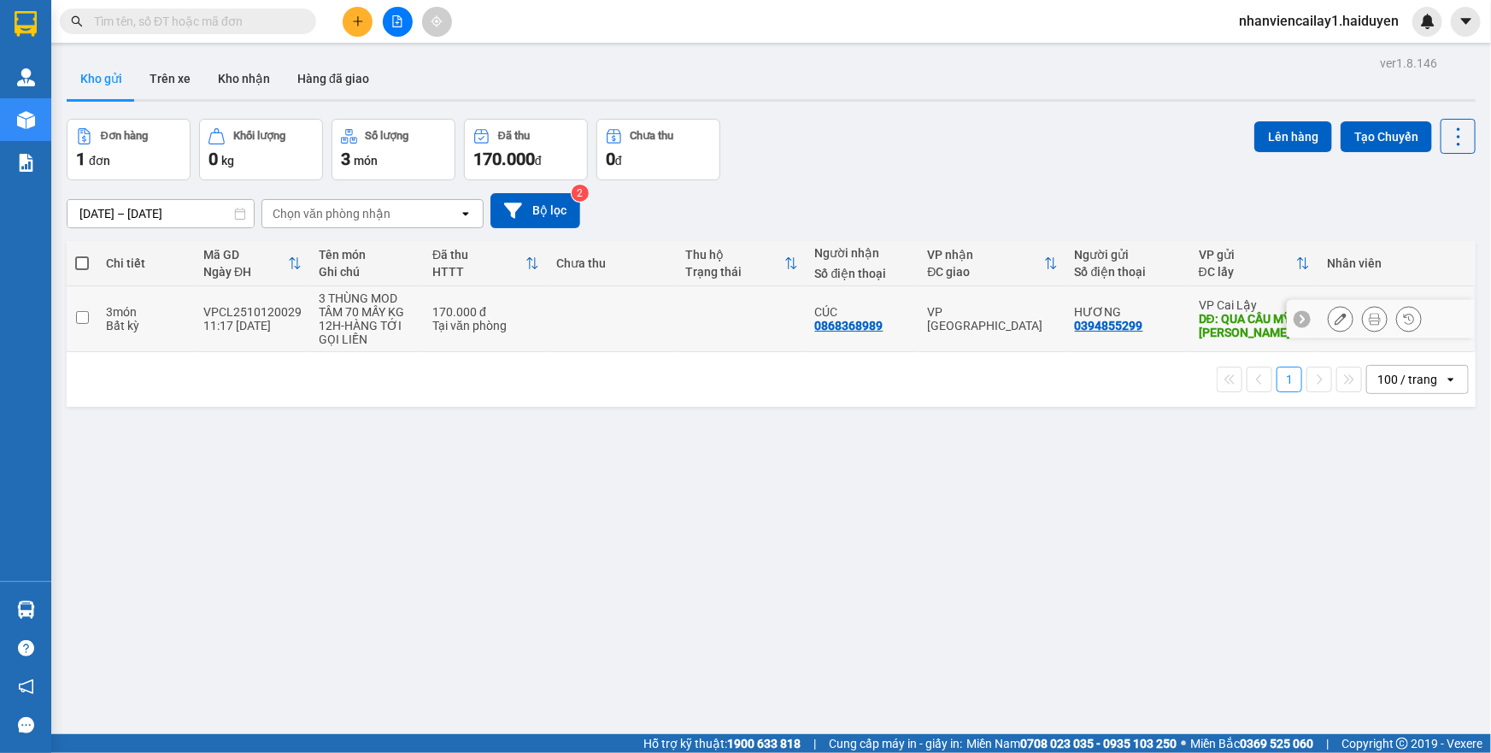
click at [1363, 321] on button at bounding box center [1375, 319] width 24 height 30
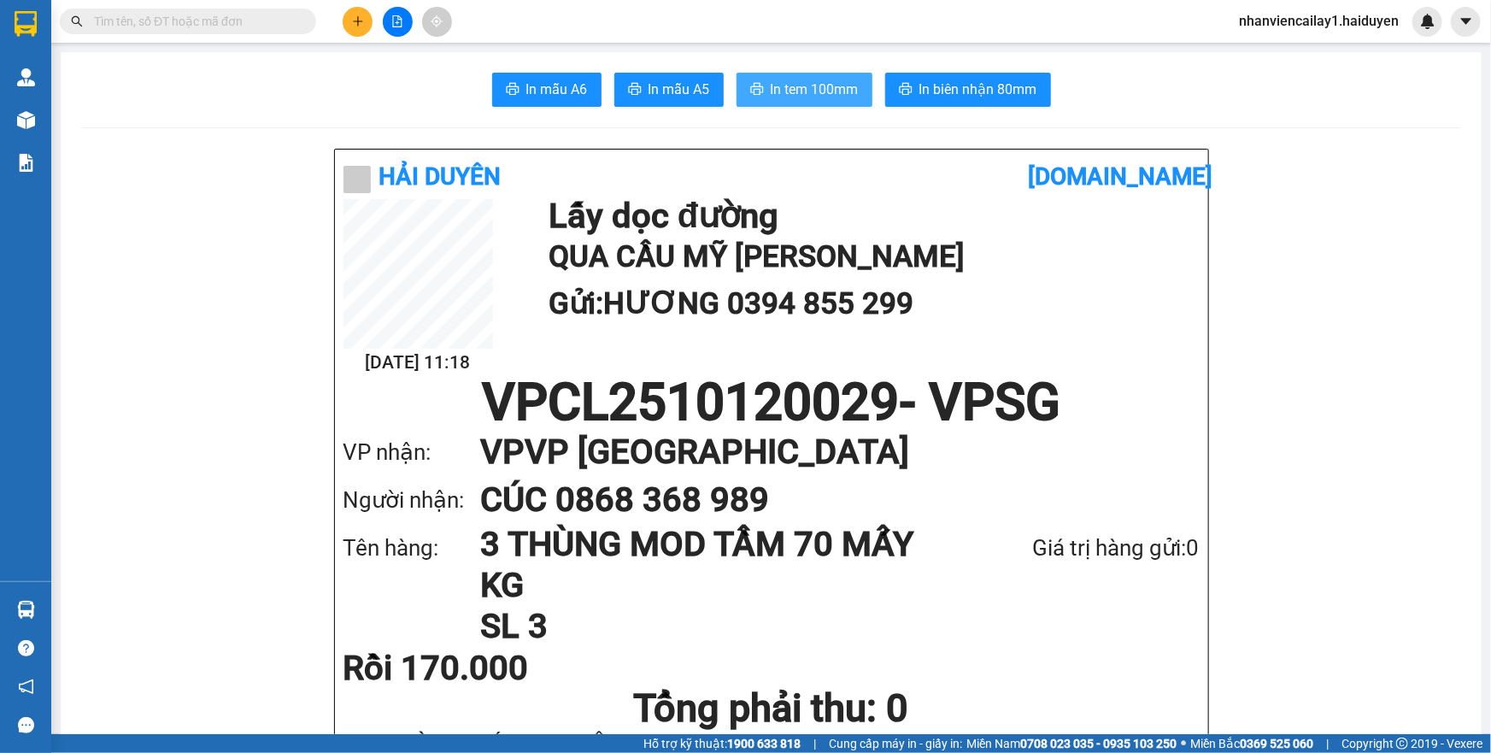
click at [799, 86] on span "In tem 100mm" at bounding box center [815, 89] width 88 height 21
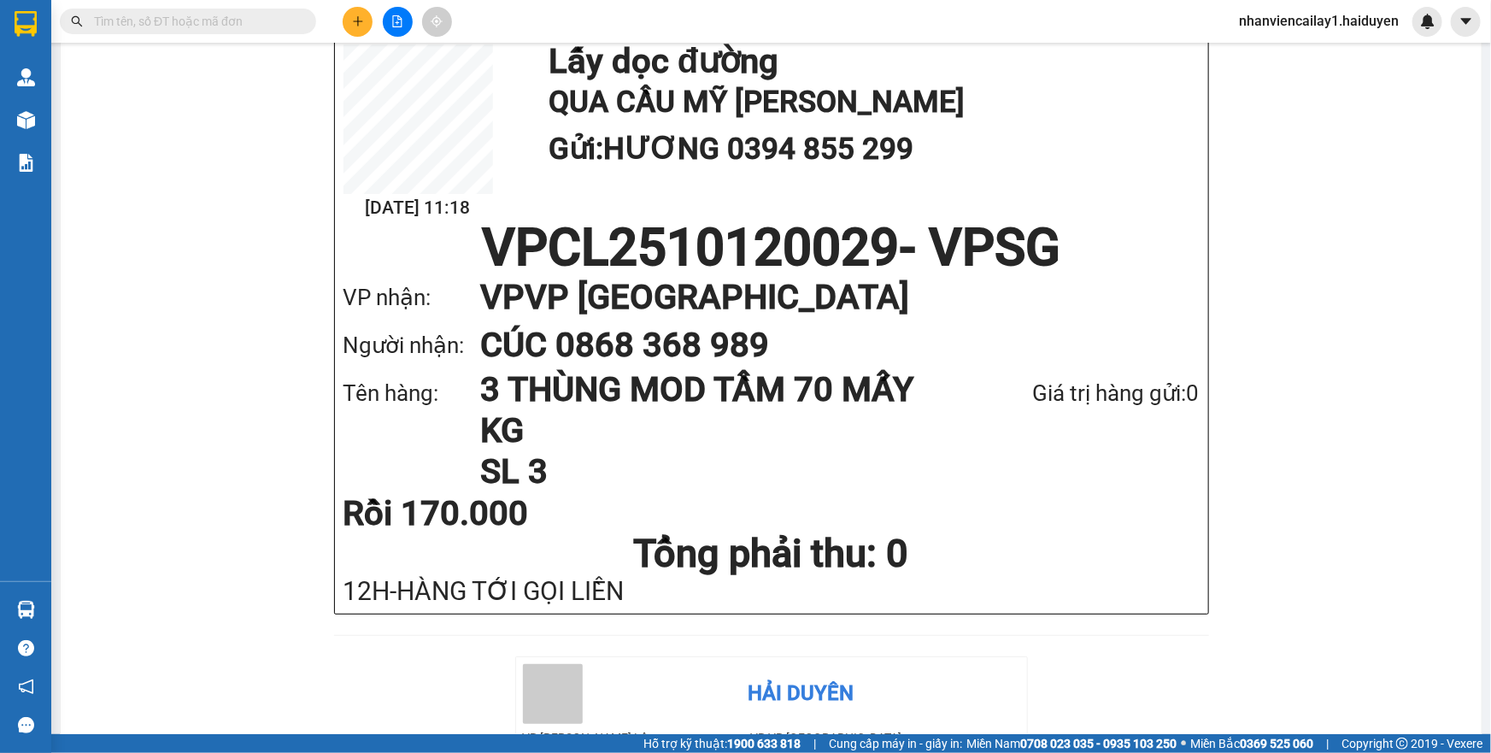
scroll to position [432, 0]
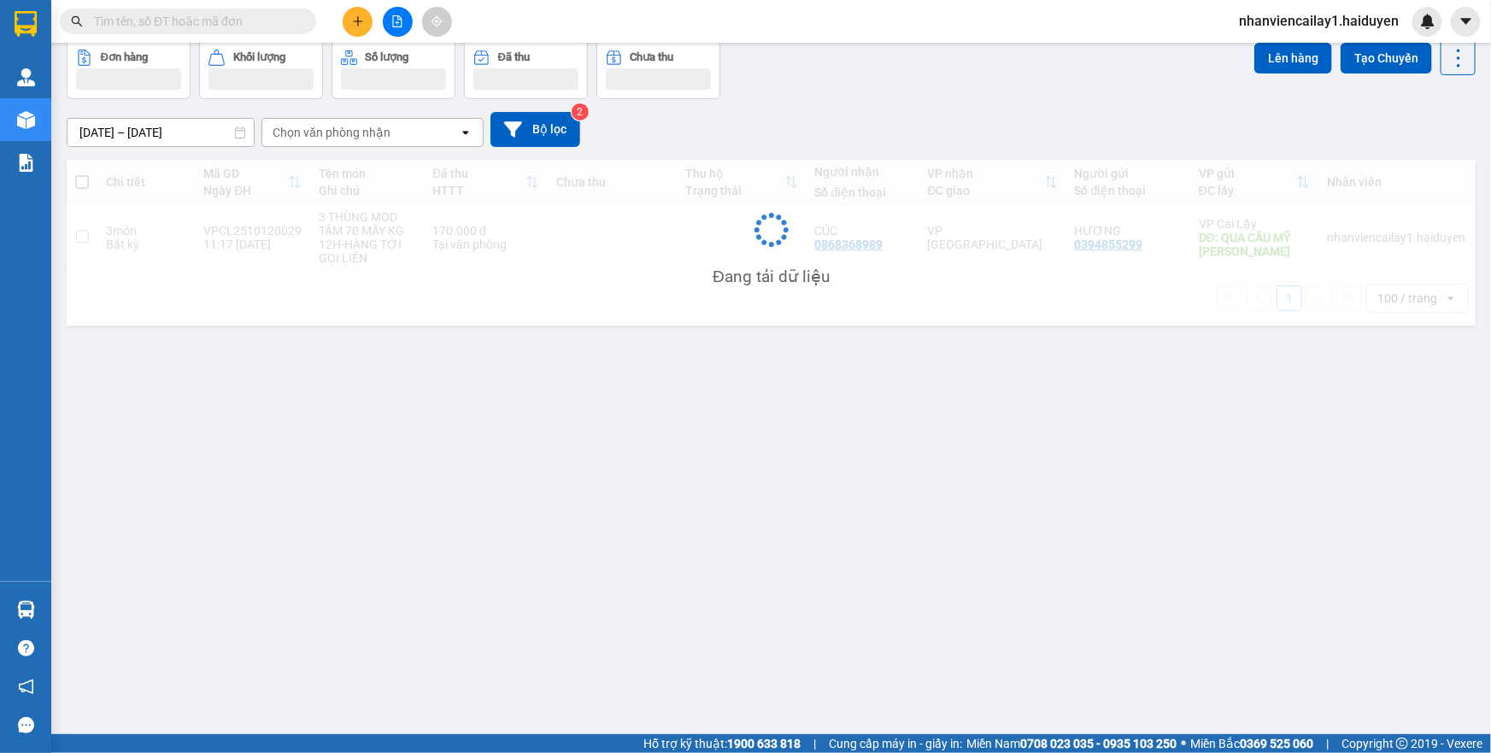
scroll to position [78, 0]
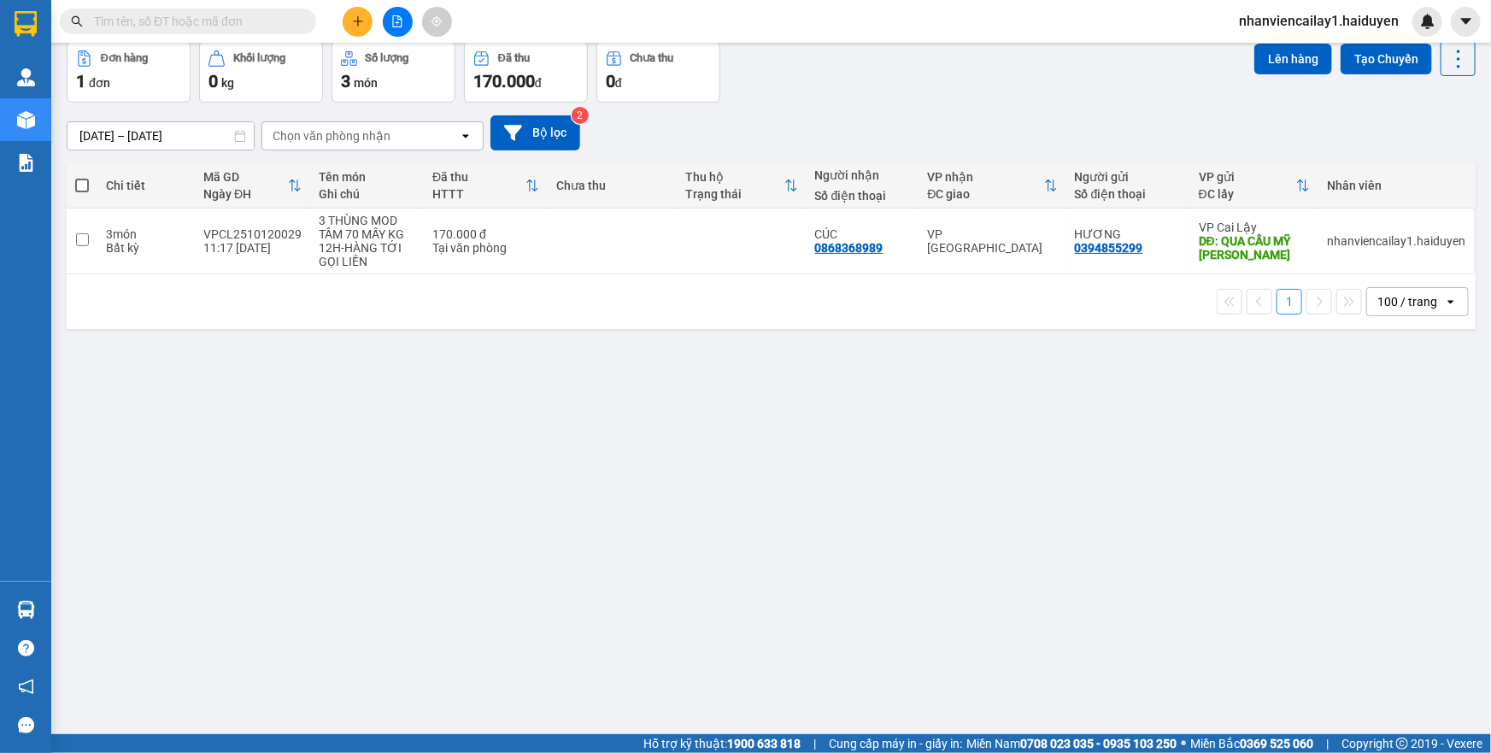
click at [1414, 303] on div "100 / trang" at bounding box center [1408, 301] width 60 height 17
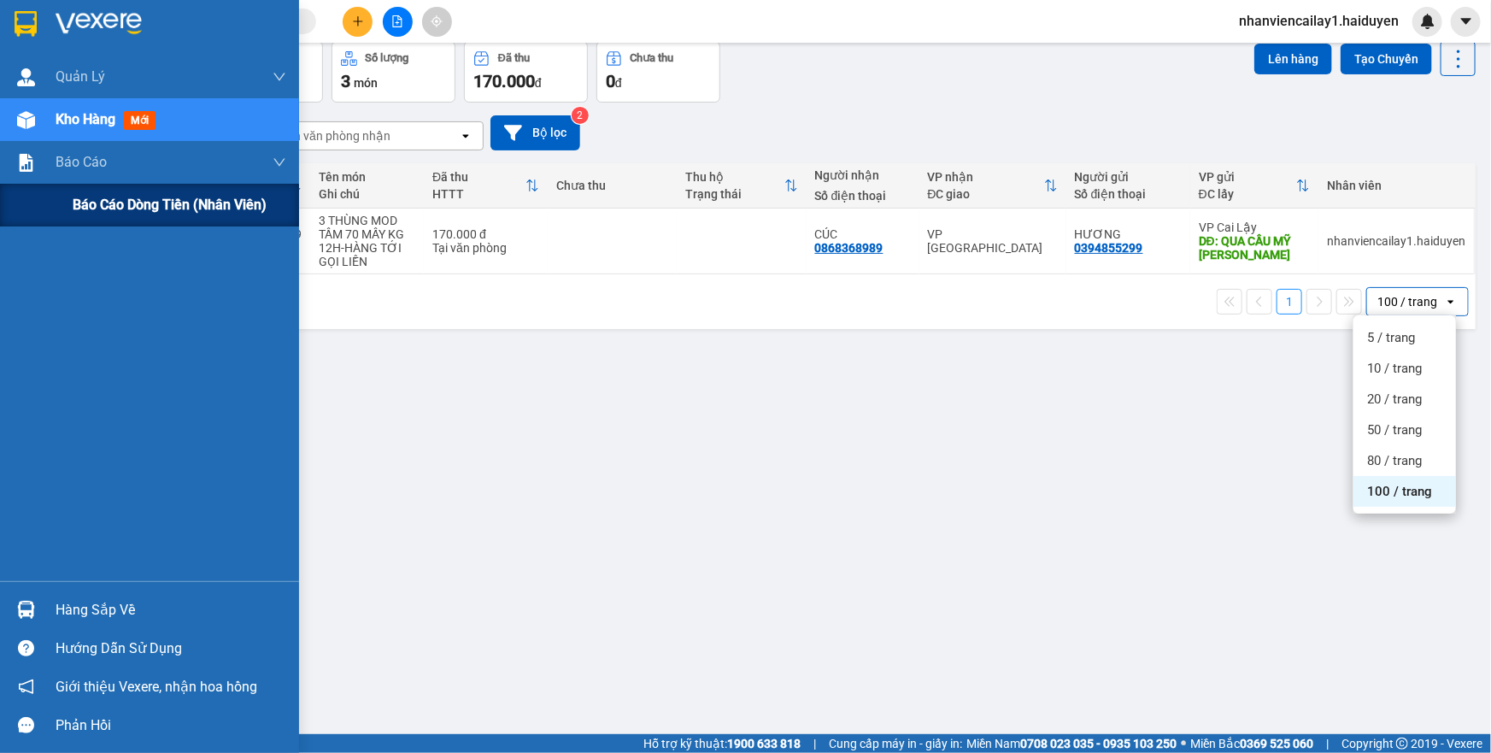
click at [45, 188] on div "Báo cáo dòng tiền (nhân viên)" at bounding box center [149, 205] width 299 height 43
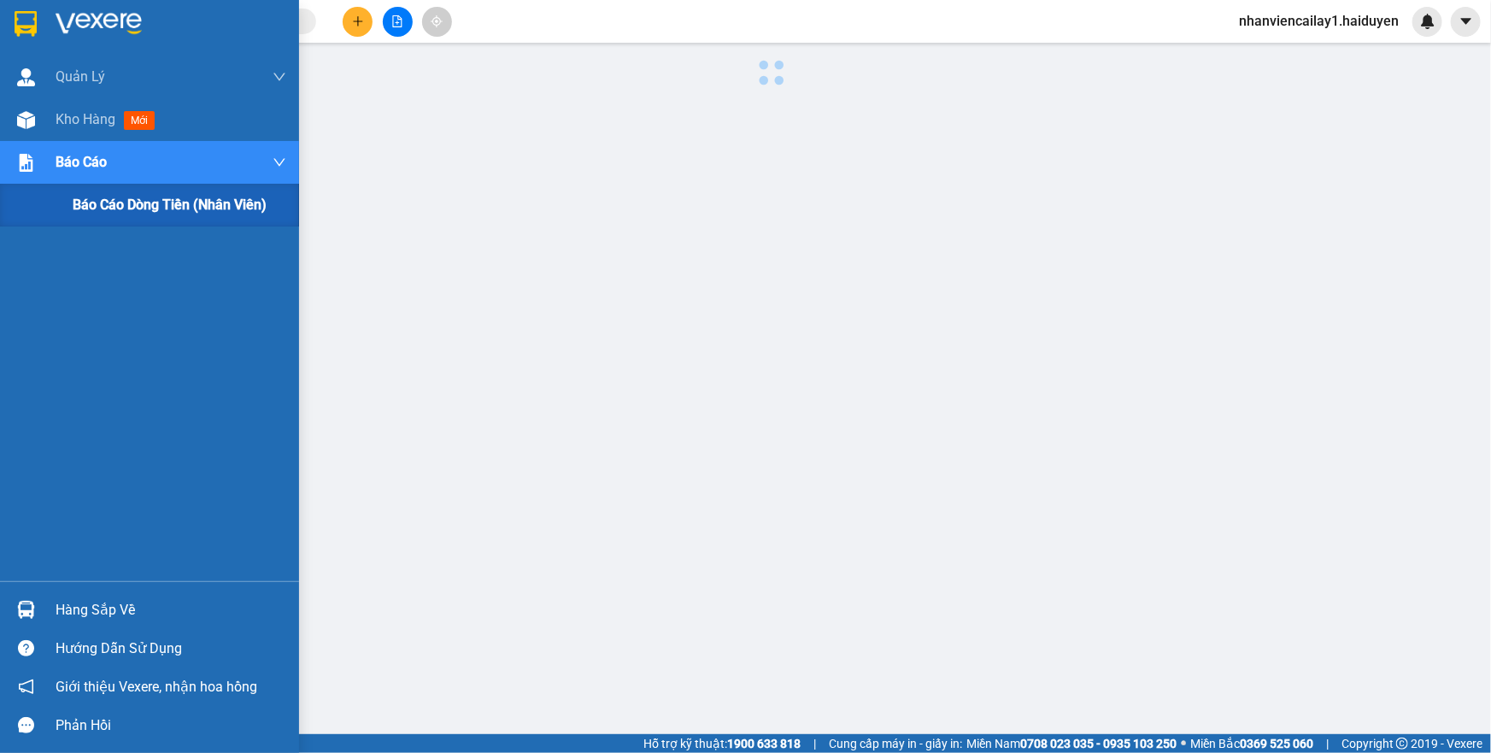
click at [45, 188] on div "Báo cáo dòng tiền (nhân viên)" at bounding box center [149, 205] width 299 height 43
click at [80, 220] on div "Báo cáo dòng tiền (nhân viên)" at bounding box center [180, 205] width 214 height 43
click at [90, 211] on span "Báo cáo dòng tiền (nhân viên)" at bounding box center [170, 204] width 194 height 21
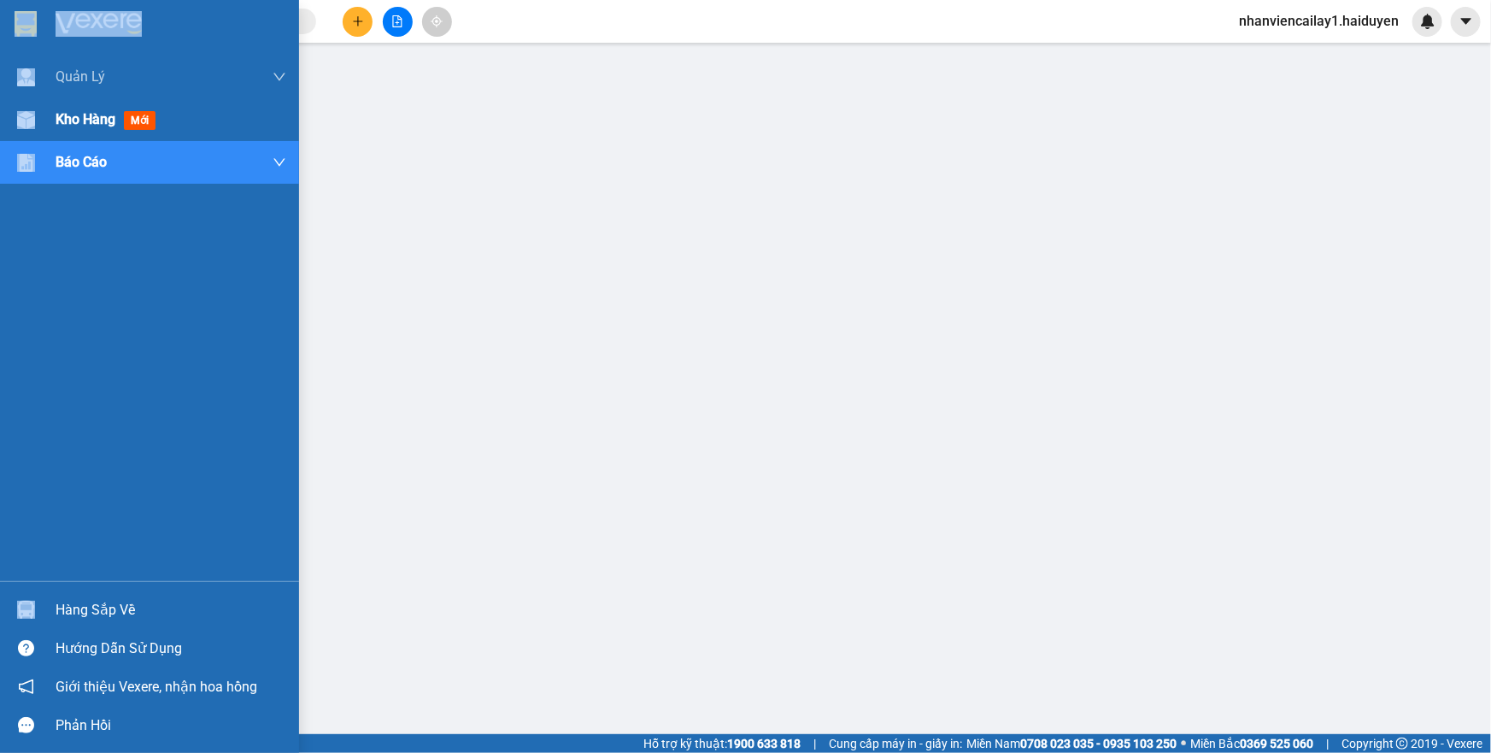
click at [30, 137] on div "Kho hàng mới" at bounding box center [149, 119] width 299 height 43
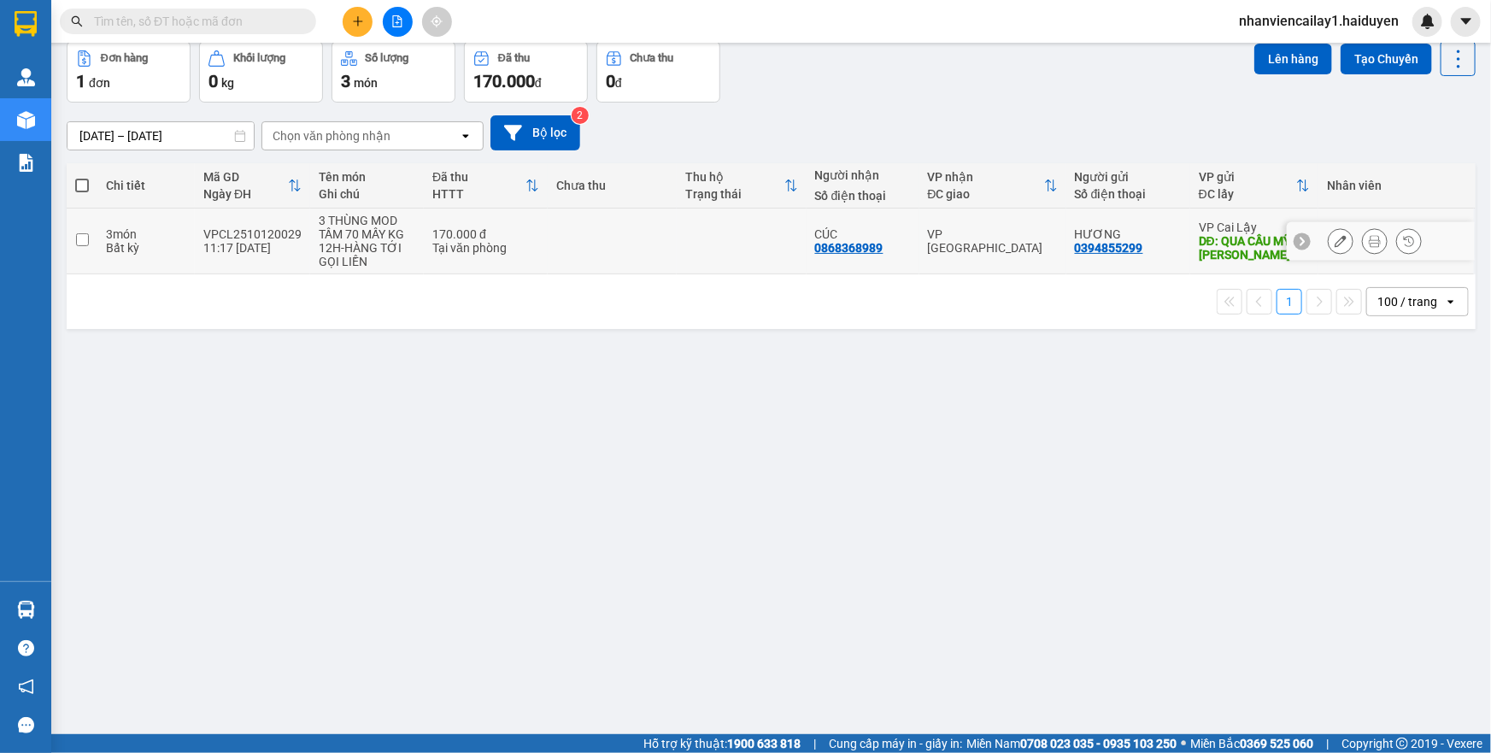
click at [652, 232] on td at bounding box center [612, 242] width 129 height 66
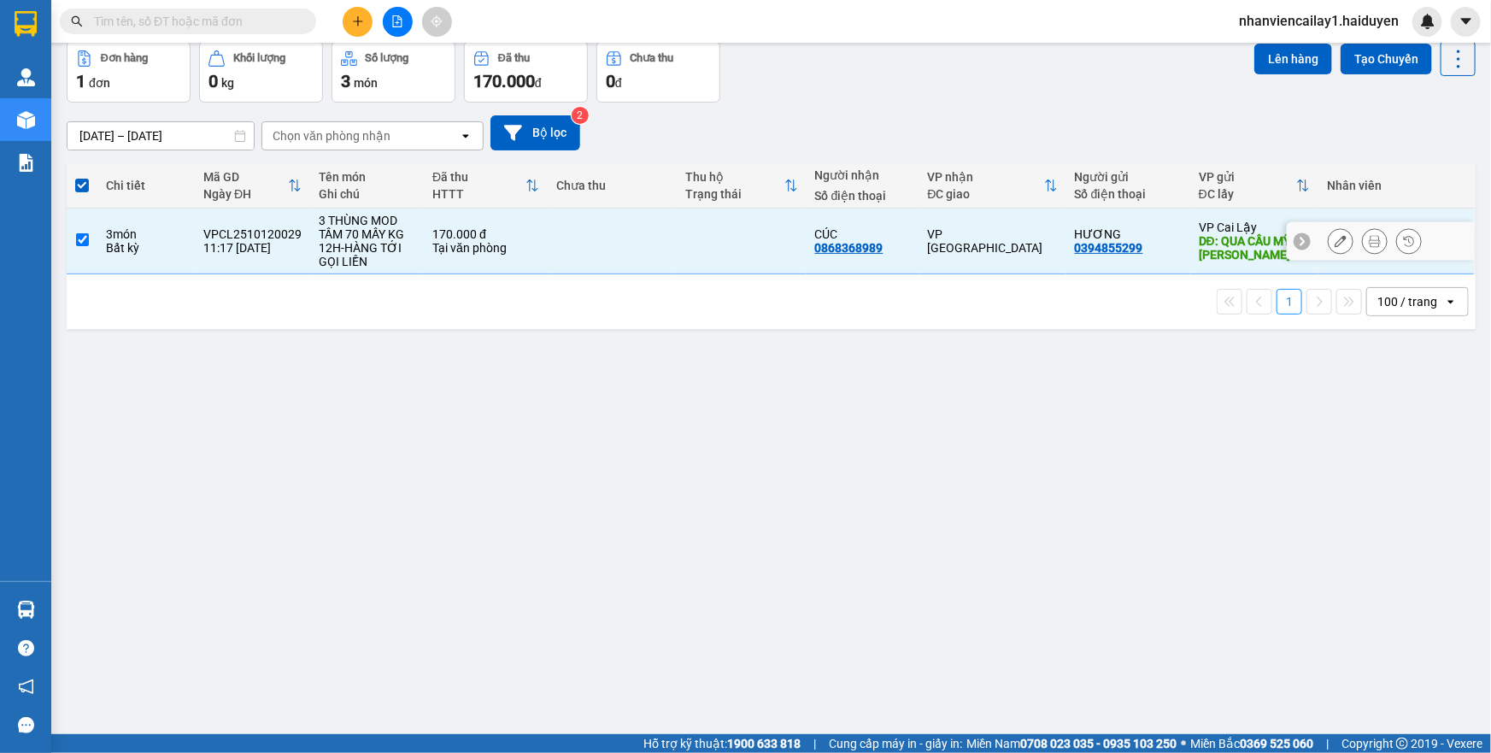
click at [641, 236] on td at bounding box center [612, 242] width 129 height 66
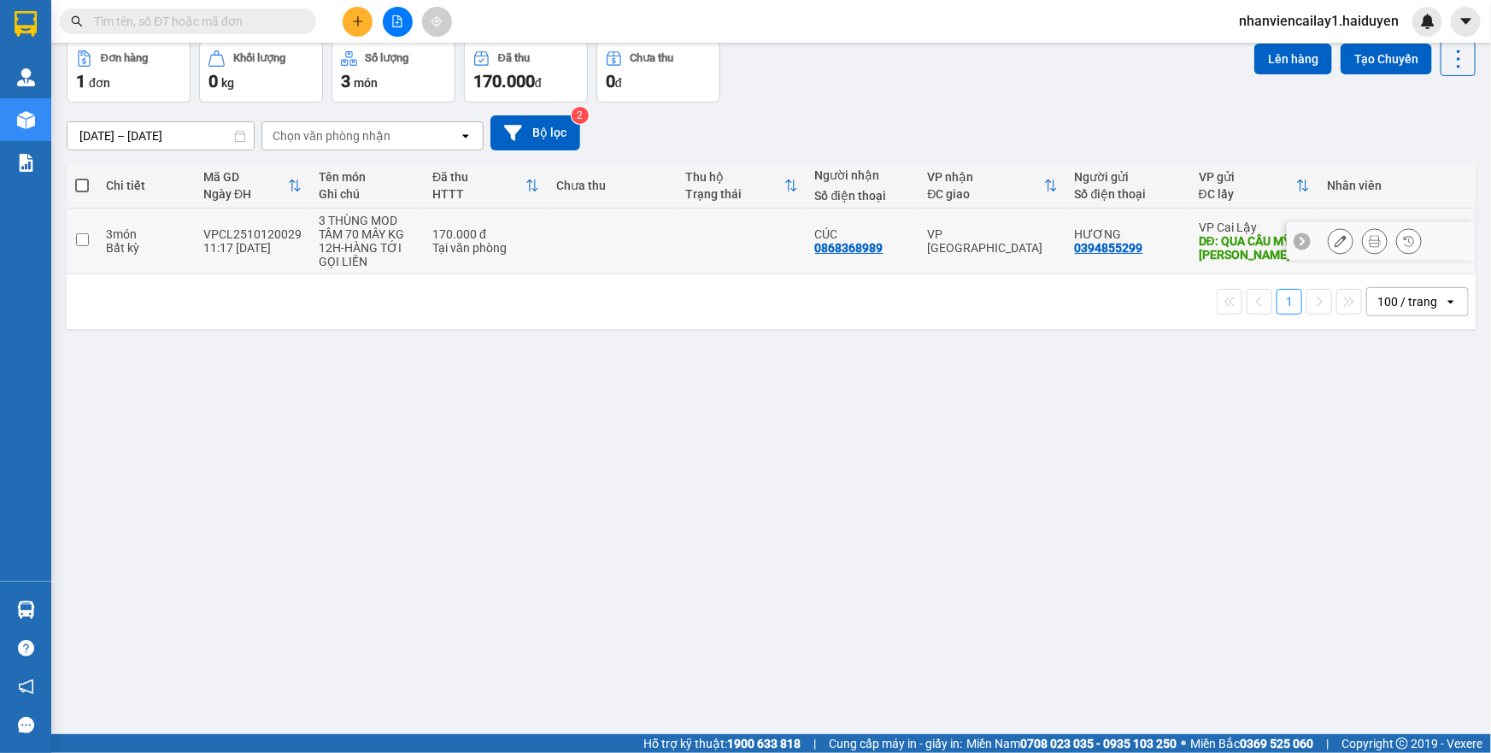
click at [333, 244] on div "12H-HÀNG TỚI GỌI LIỀN" at bounding box center [367, 254] width 97 height 27
checkbox input "true"
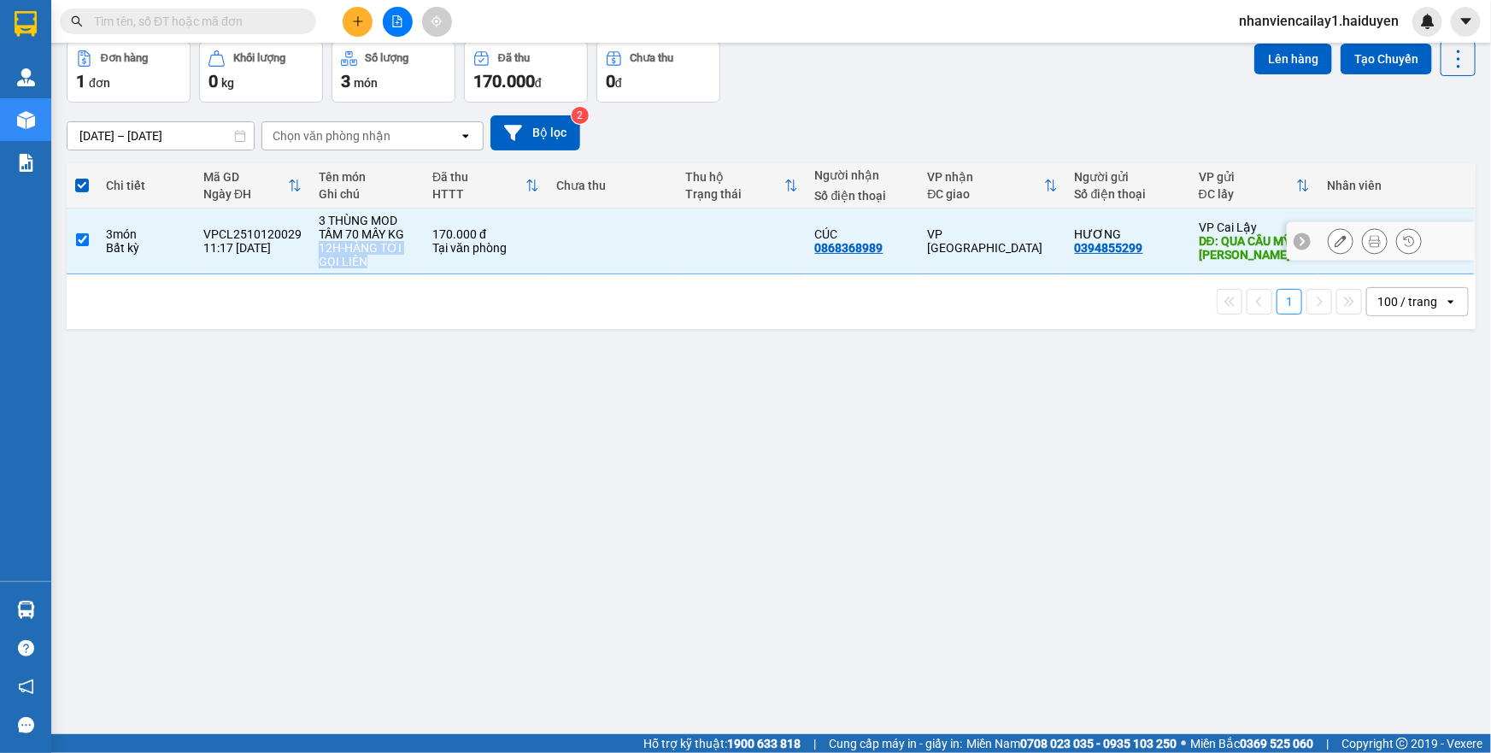
click at [1335, 235] on icon at bounding box center [1341, 241] width 12 height 12
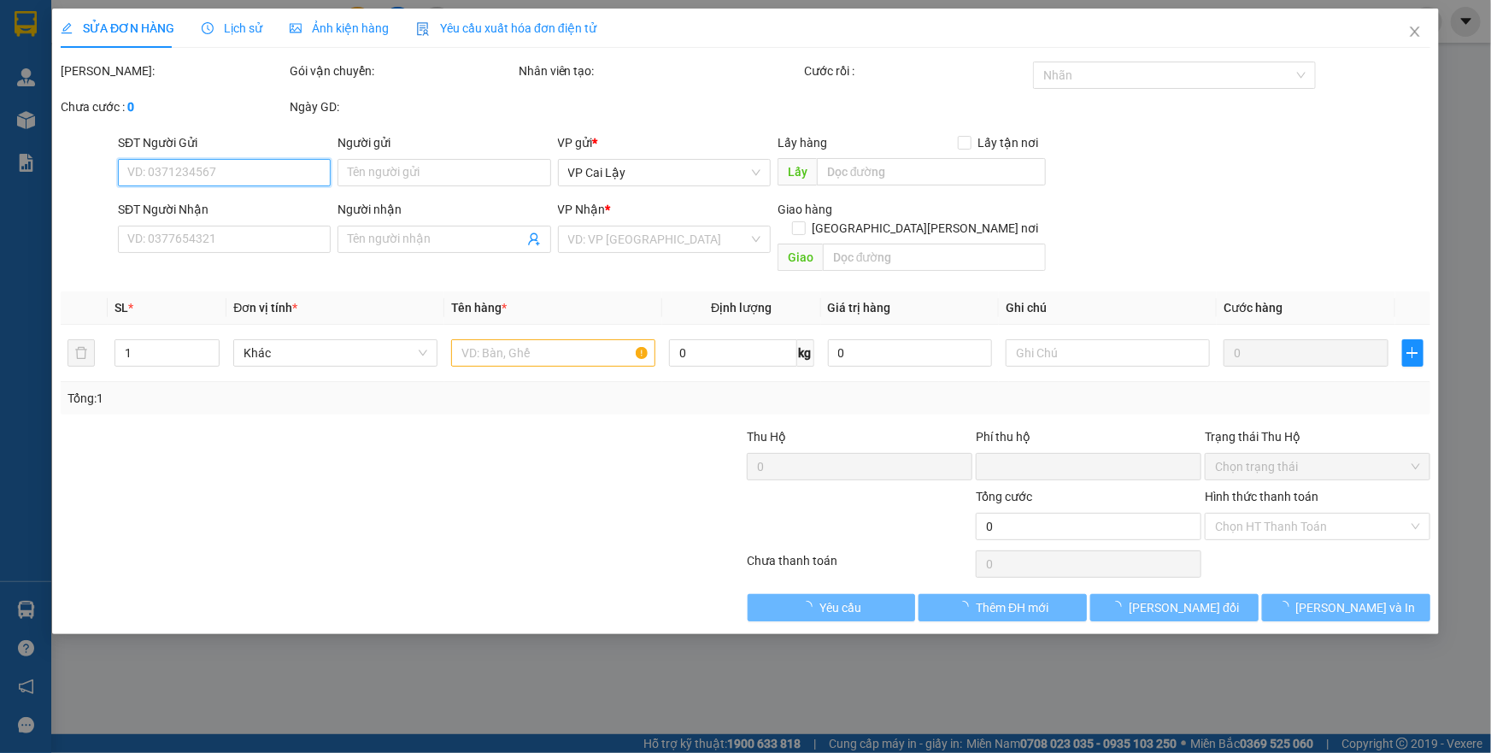
type input "0394855299"
type input "HƯƠNG"
type input "QUA CẦU MỸ [PERSON_NAME]"
type input "0868368989"
type input "CÚC"
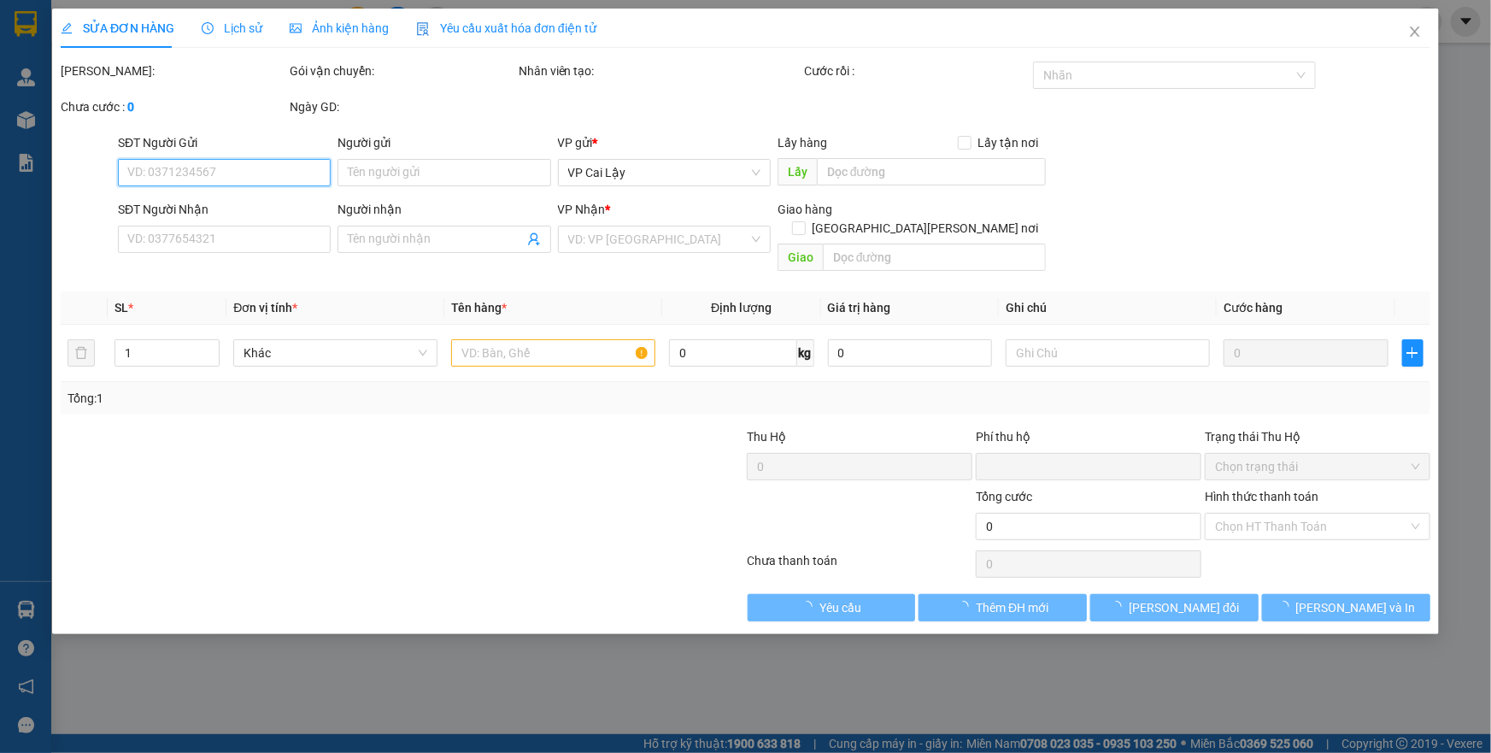
type input "0"
type input "170.000"
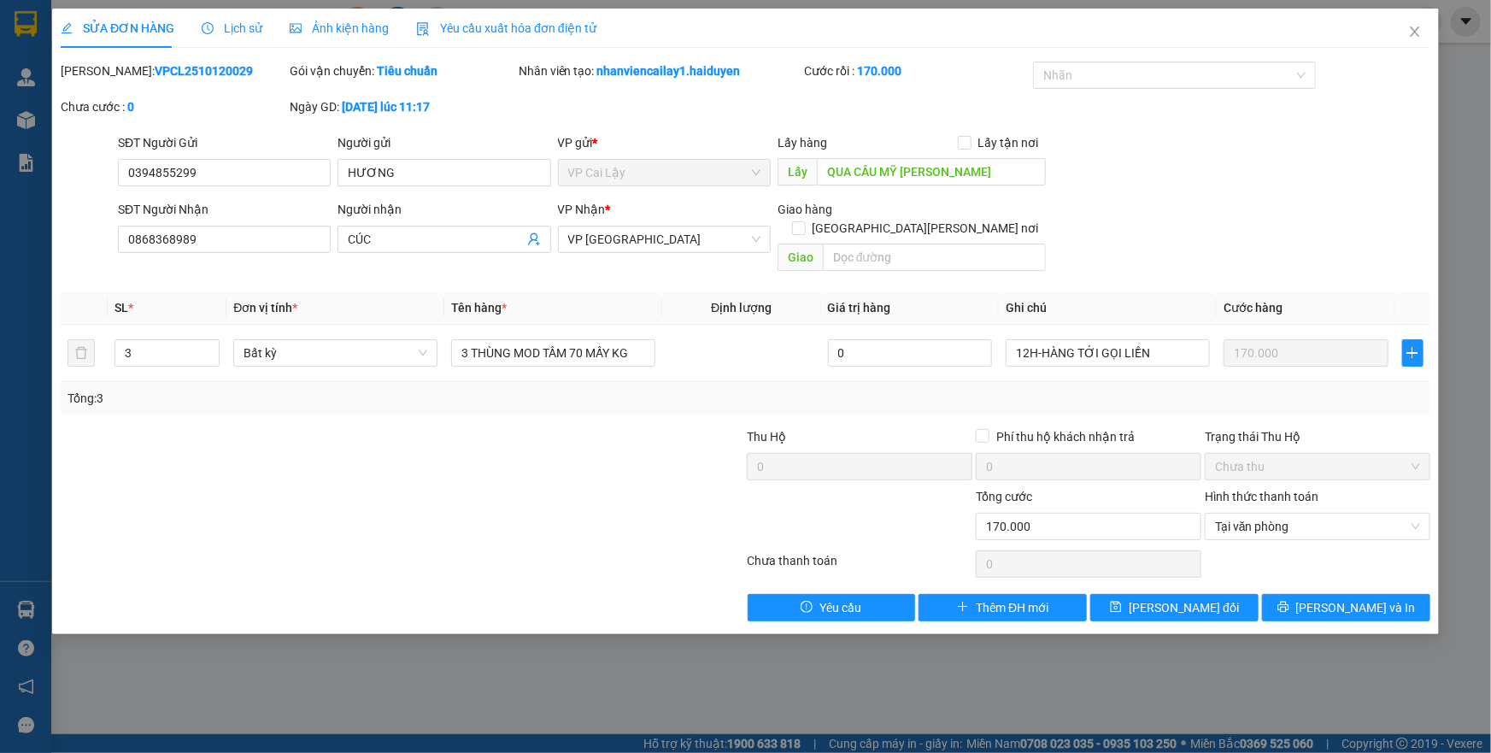
click at [640, 488] on div at bounding box center [631, 517] width 229 height 60
click at [1328, 339] on input "170.000" at bounding box center [1306, 352] width 165 height 27
click at [1427, 33] on span "Close" at bounding box center [1415, 33] width 48 height 48
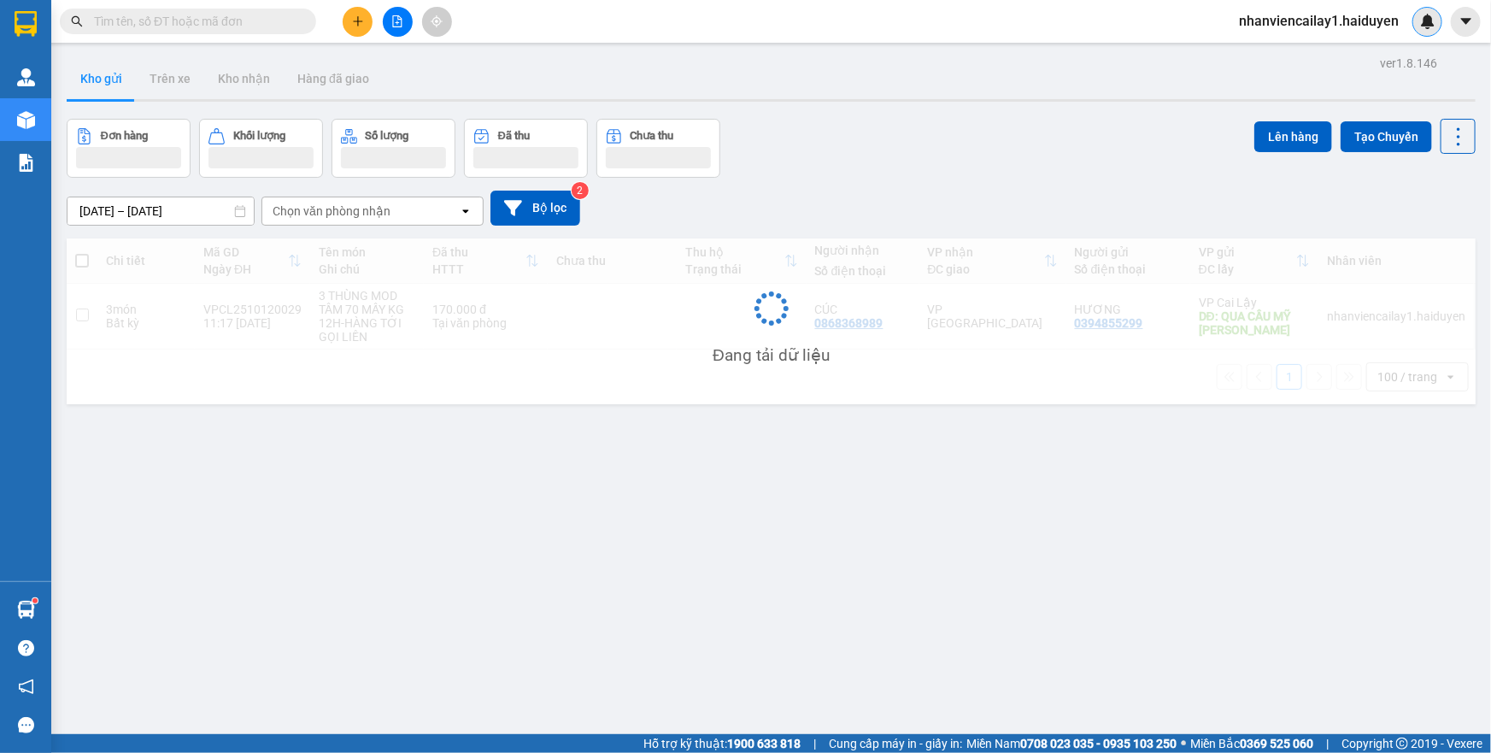
click at [1420, 33] on div at bounding box center [1428, 22] width 30 height 30
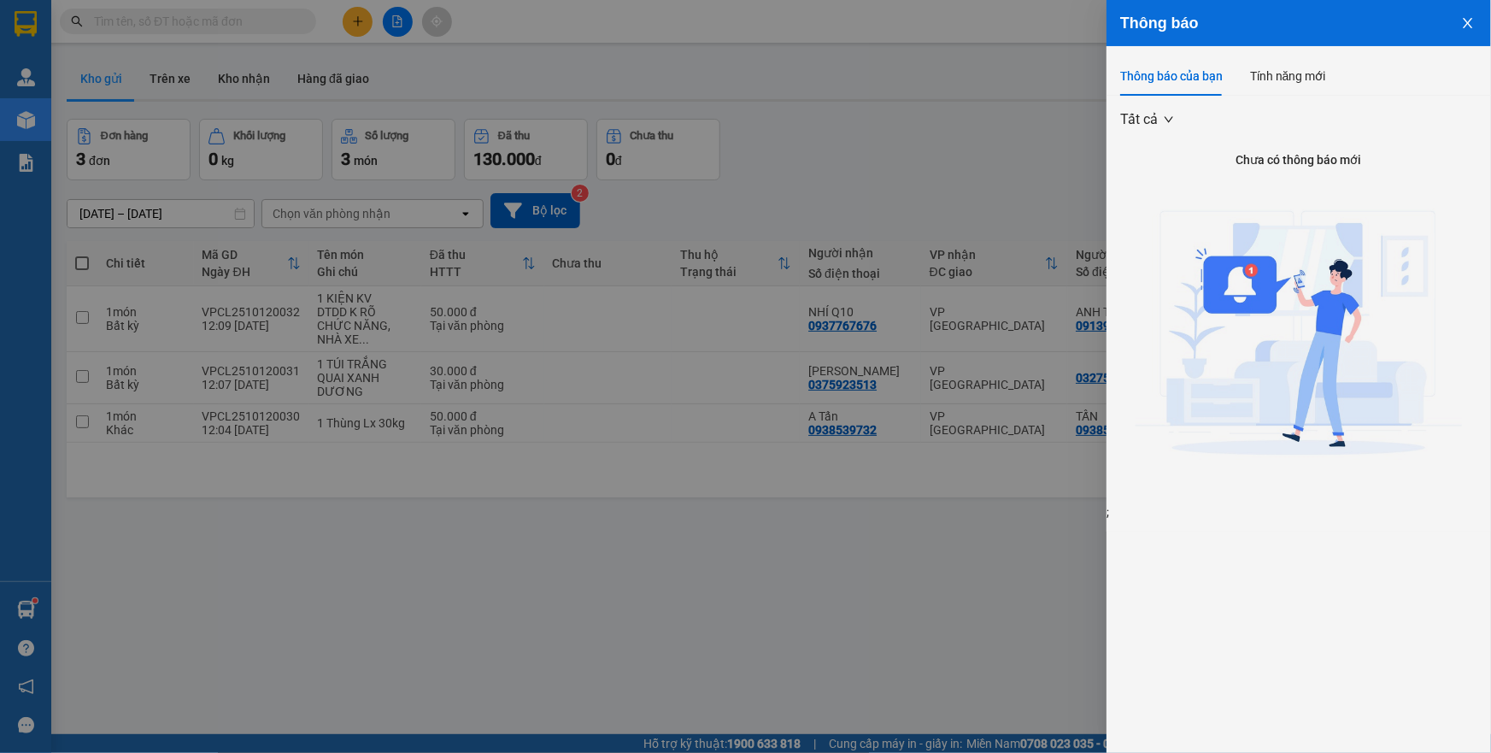
click at [743, 166] on div at bounding box center [745, 376] width 1491 height 753
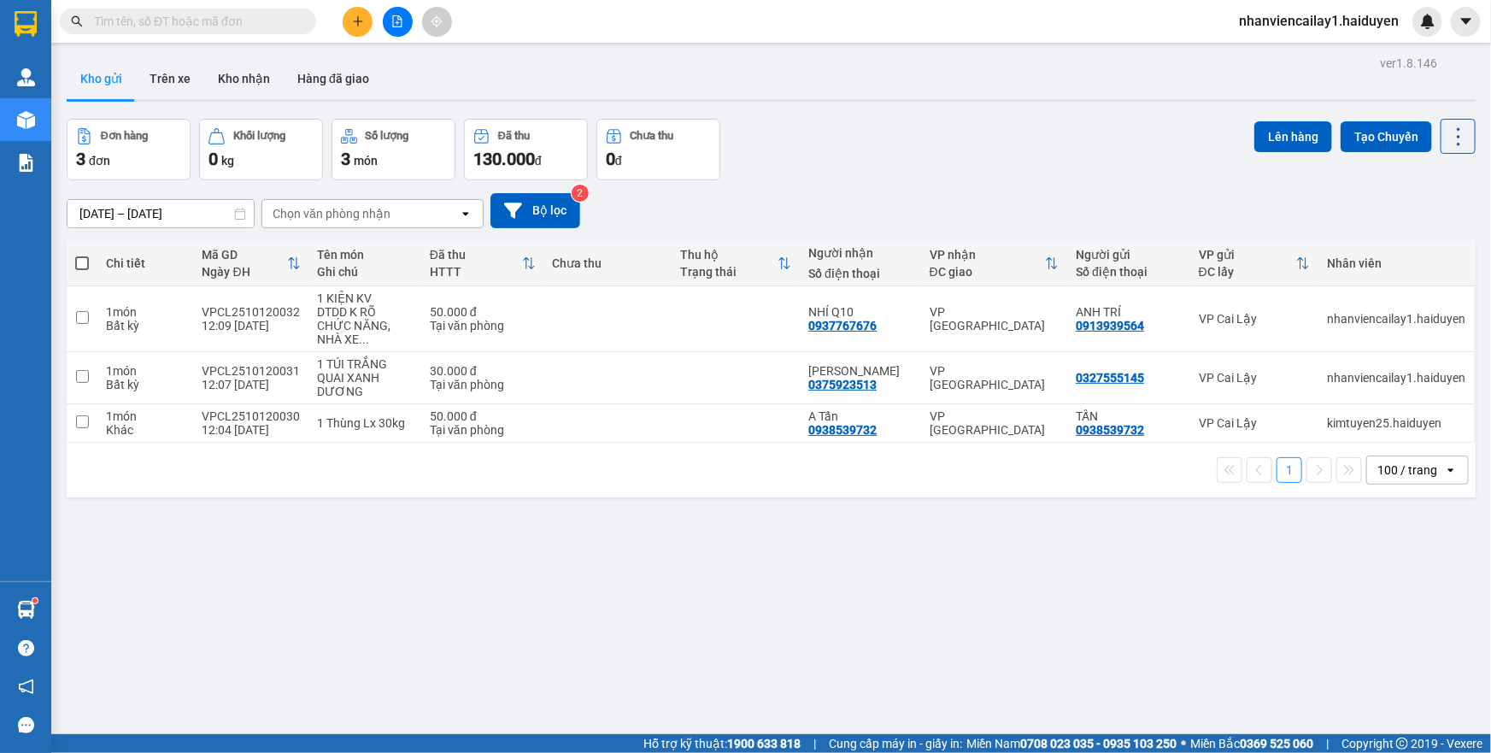
click at [220, 99] on div at bounding box center [771, 100] width 1409 height 3
click at [234, 88] on button "Kho nhận" at bounding box center [243, 78] width 79 height 41
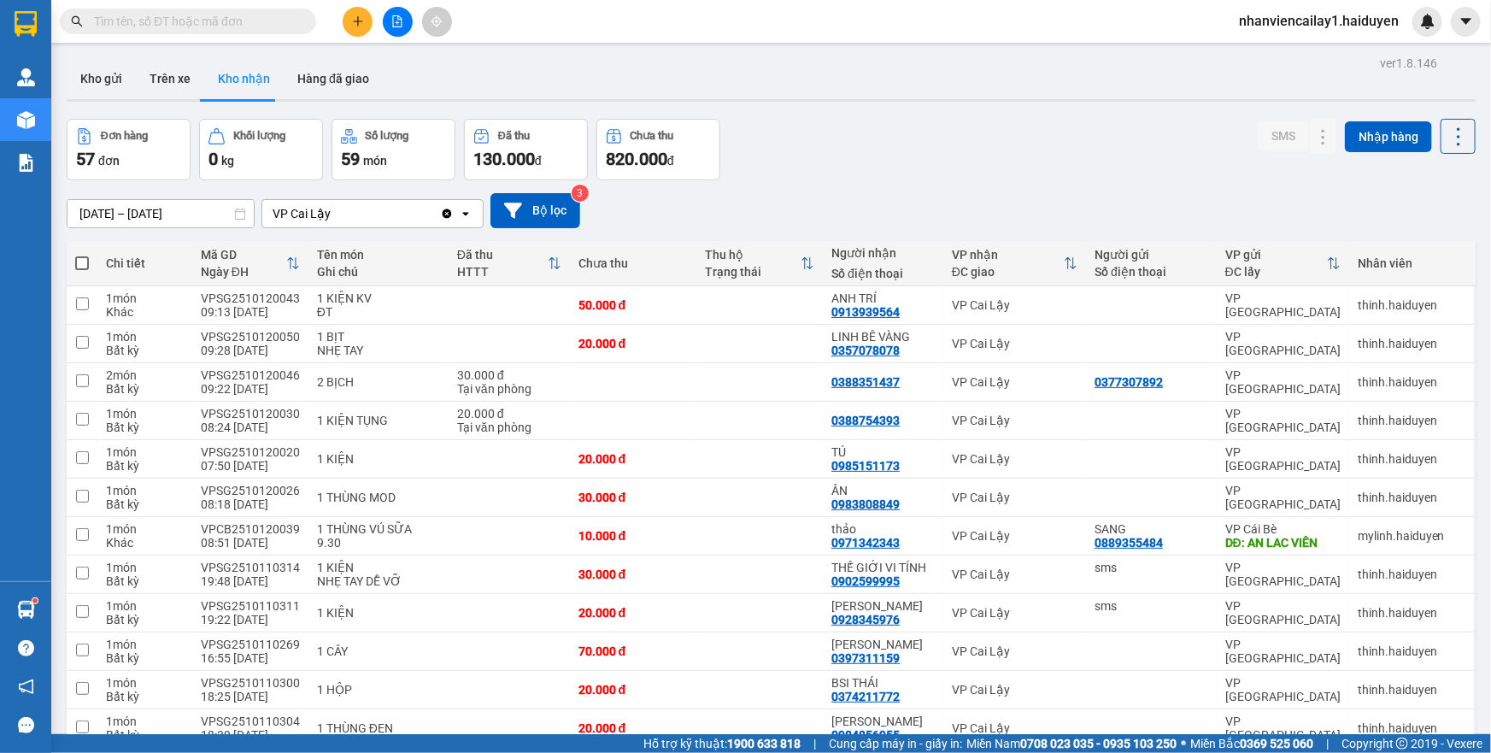
click at [256, 18] on input "text" at bounding box center [195, 21] width 202 height 19
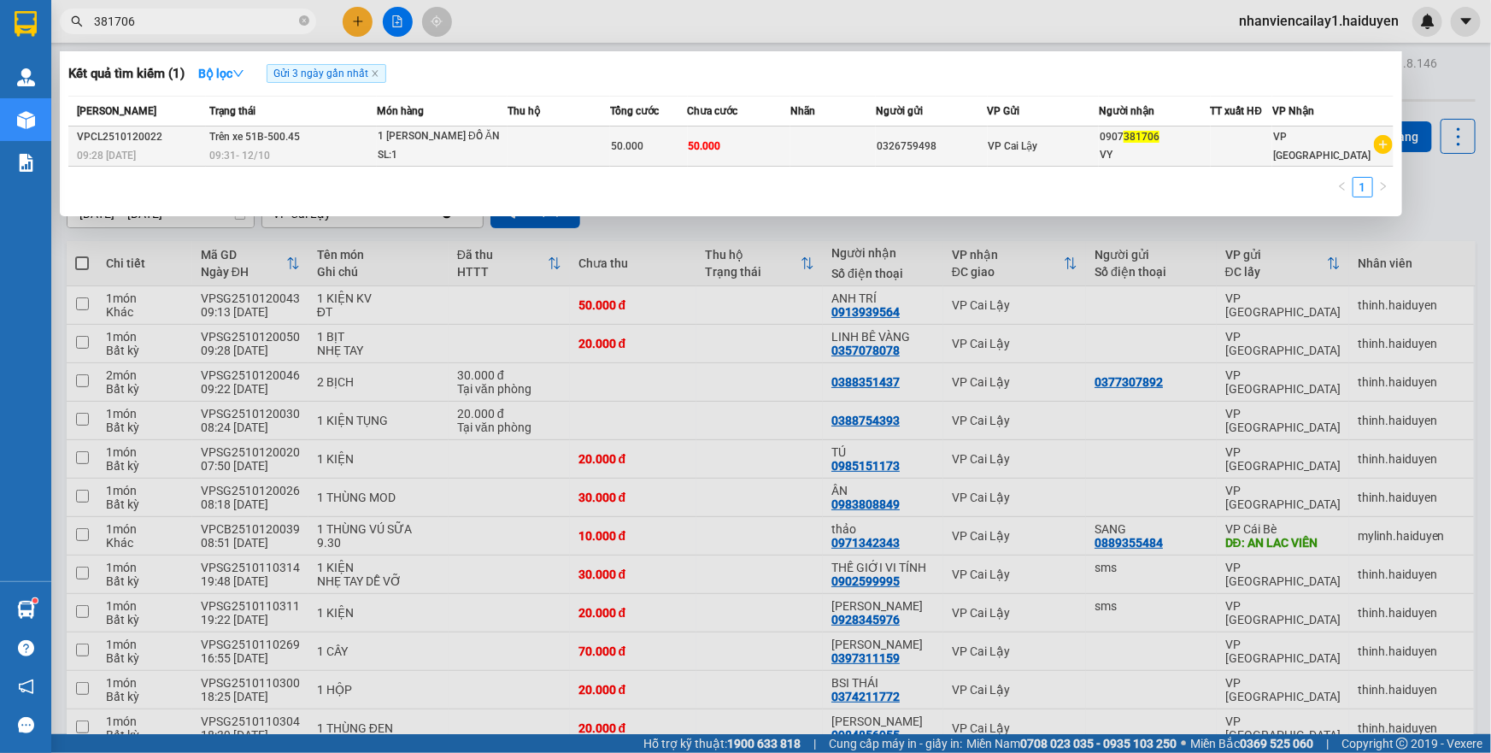
type input "381706"
